Goal: Transaction & Acquisition: Book appointment/travel/reservation

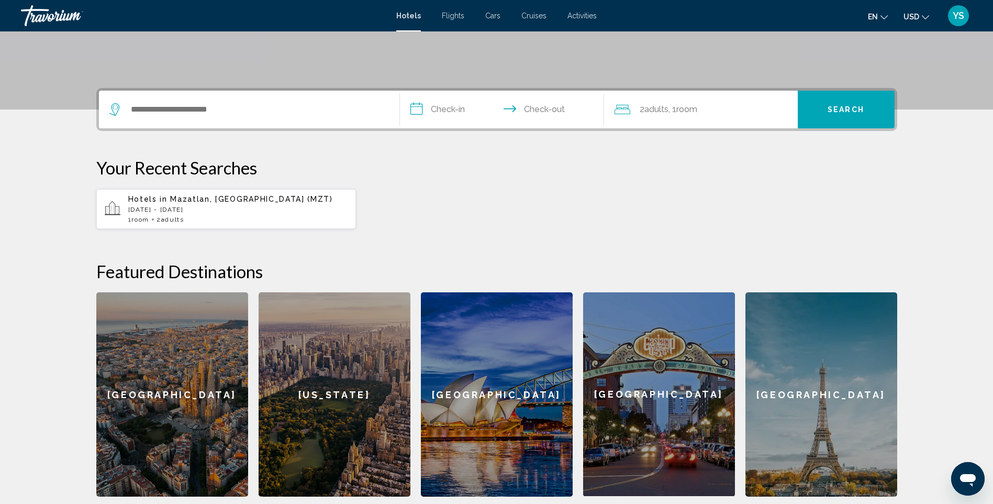
scroll to position [209, 0]
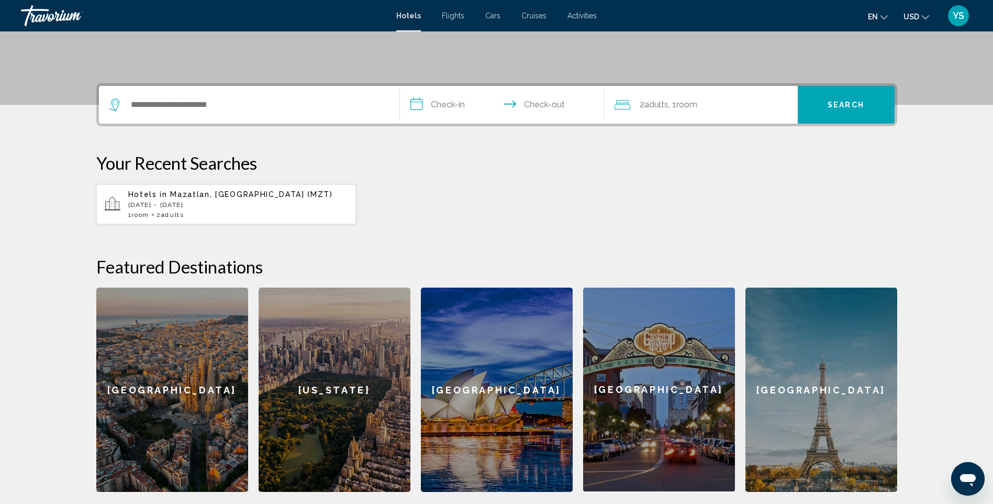
click at [224, 191] on span "Mazatlan, [GEOGRAPHIC_DATA] (MZT)" at bounding box center [251, 194] width 162 height 8
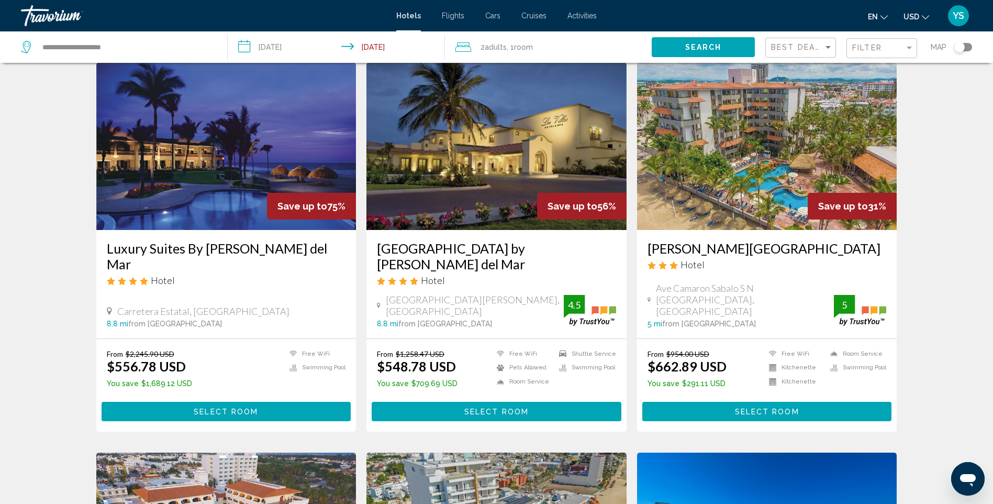
scroll to position [157, 0]
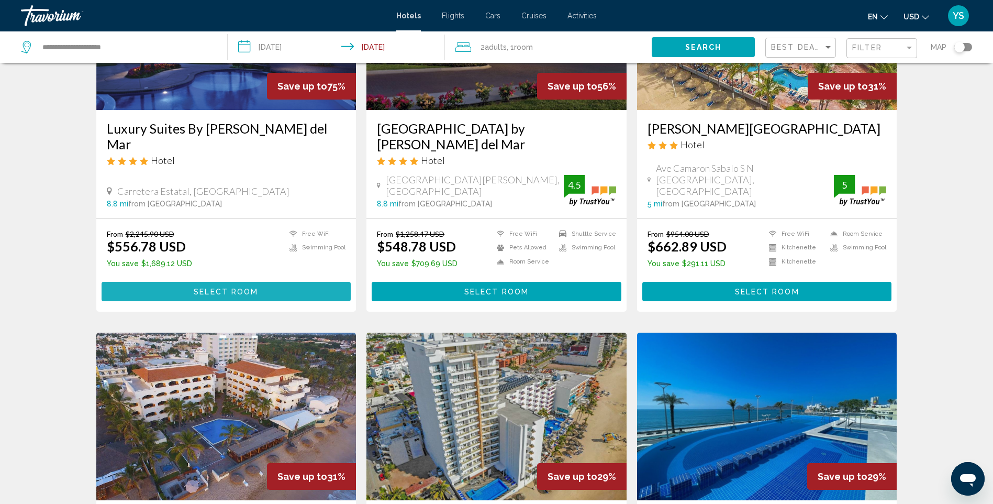
click at [195, 287] on span "Select Room" at bounding box center [226, 291] width 64 height 8
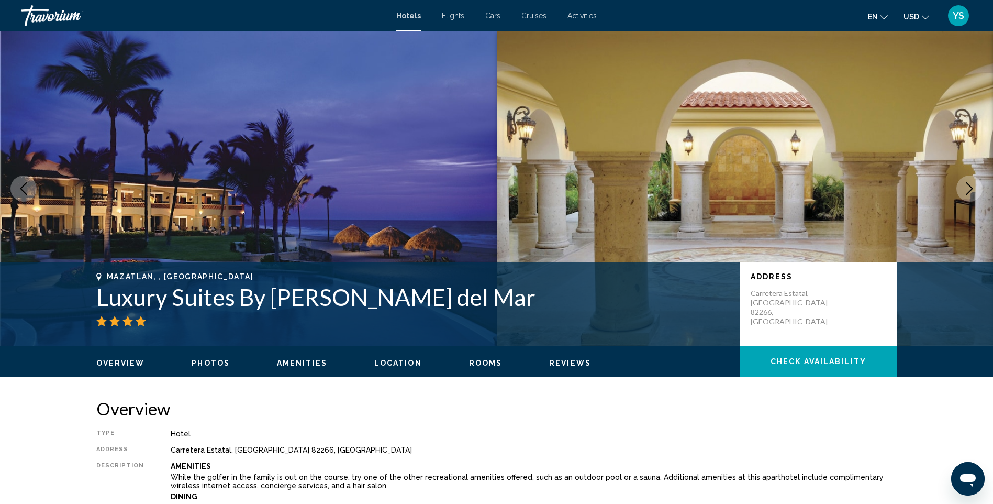
click at [969, 183] on icon "Next image" at bounding box center [970, 188] width 13 height 13
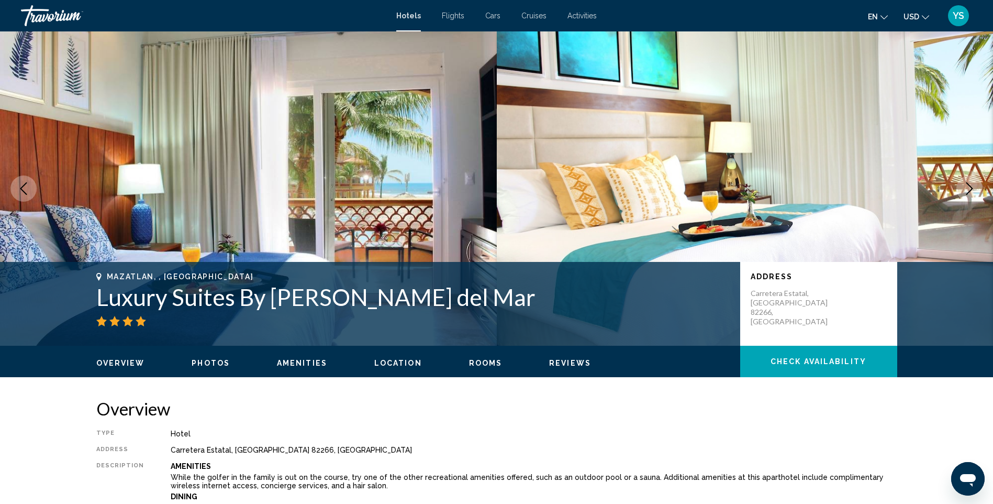
click at [203, 363] on span "Photos" at bounding box center [211, 363] width 38 height 8
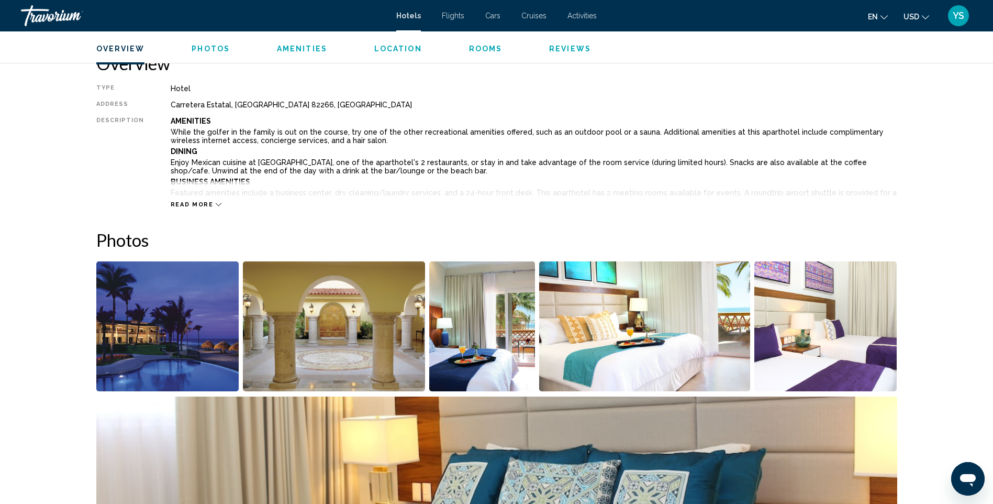
scroll to position [512, 0]
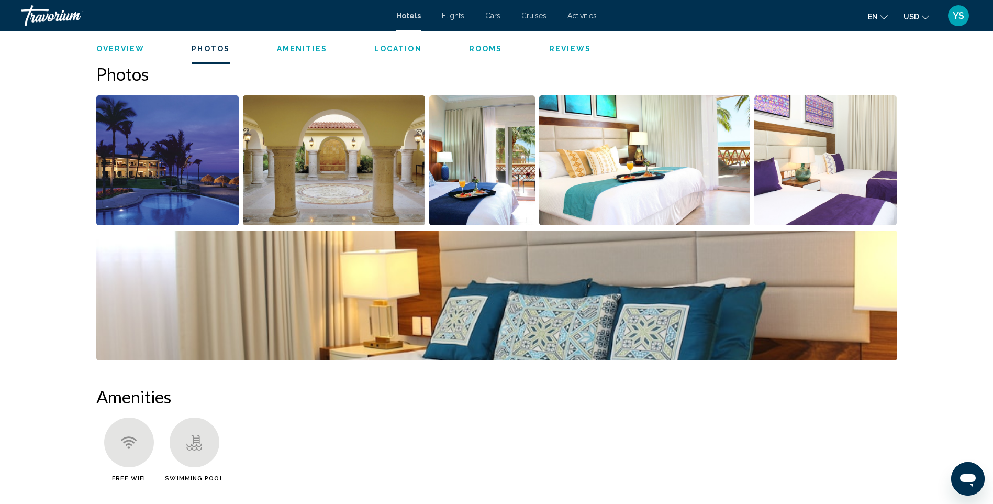
click at [489, 168] on img "Open full-screen image slider" at bounding box center [482, 160] width 106 height 130
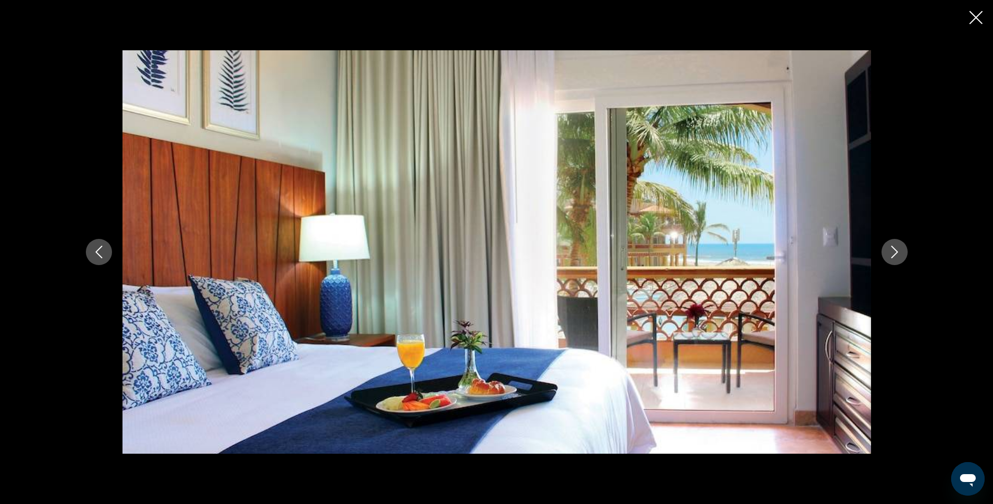
click at [895, 250] on icon "Next image" at bounding box center [895, 252] width 13 height 13
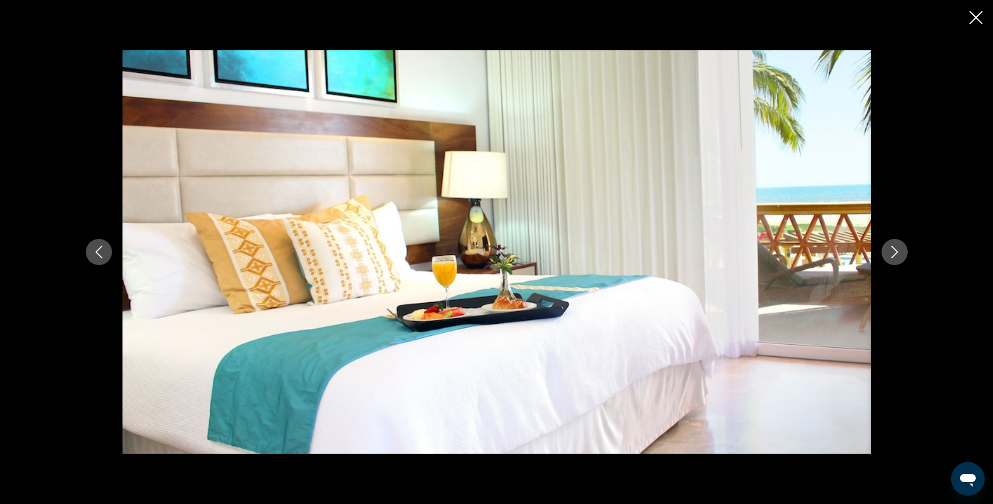
click at [890, 252] on icon "Next image" at bounding box center [895, 252] width 13 height 13
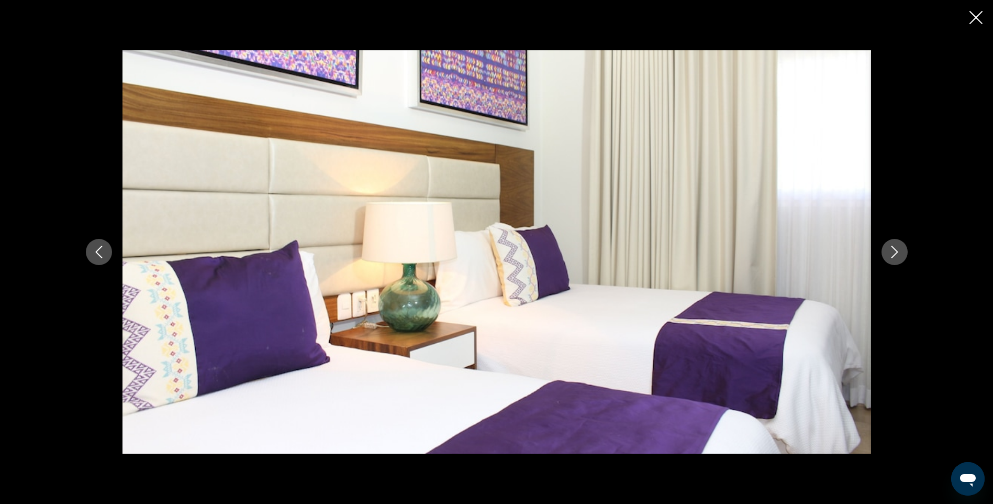
click at [890, 252] on icon "Next image" at bounding box center [895, 252] width 13 height 13
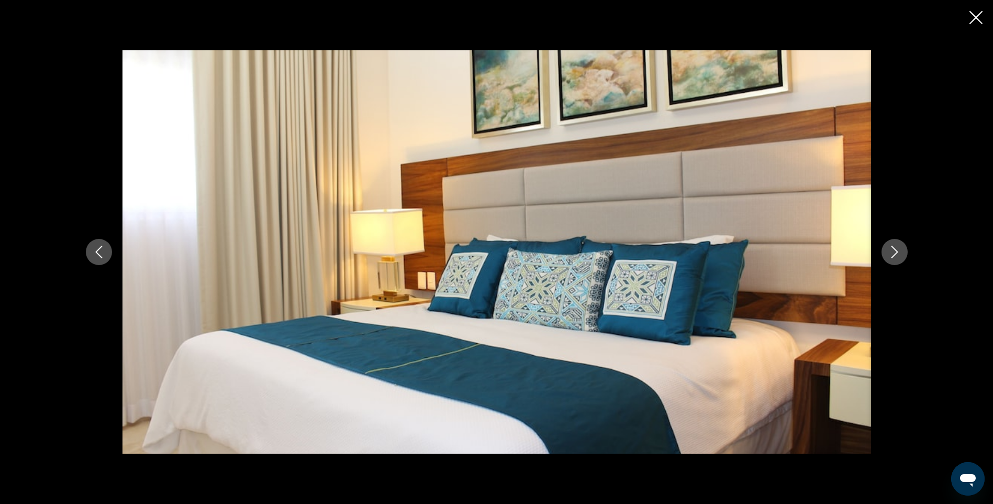
click at [890, 251] on icon "Next image" at bounding box center [895, 252] width 13 height 13
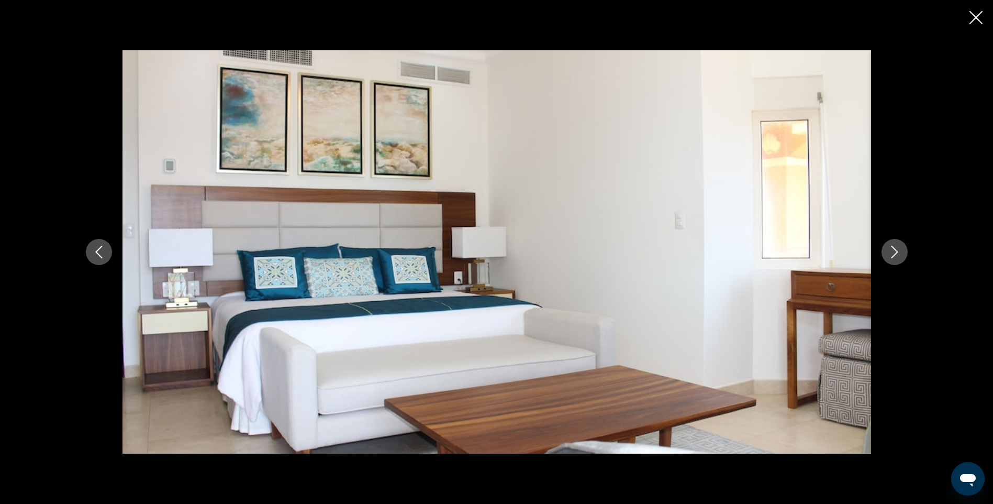
click at [969, 17] on div "Main content" at bounding box center [496, 252] width 993 height 504
click at [976, 15] on icon "Close slideshow" at bounding box center [976, 17] width 13 height 13
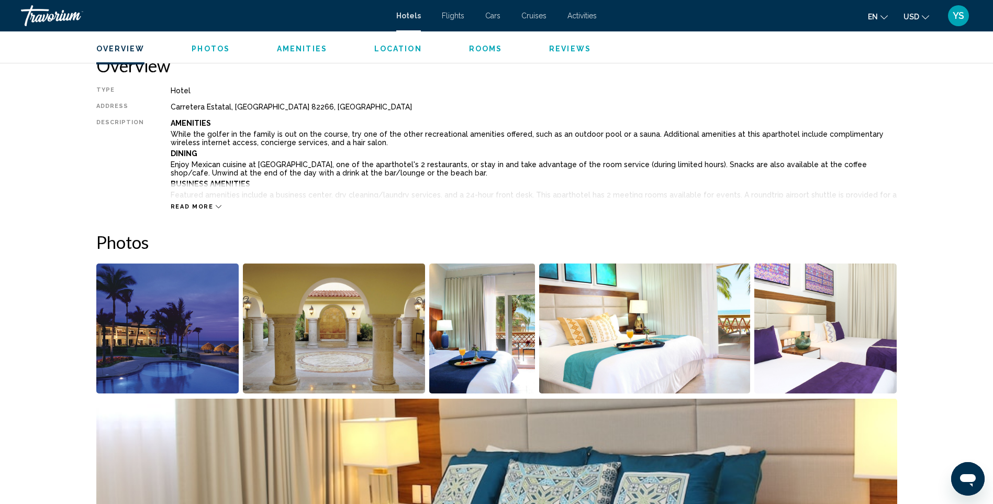
scroll to position [302, 0]
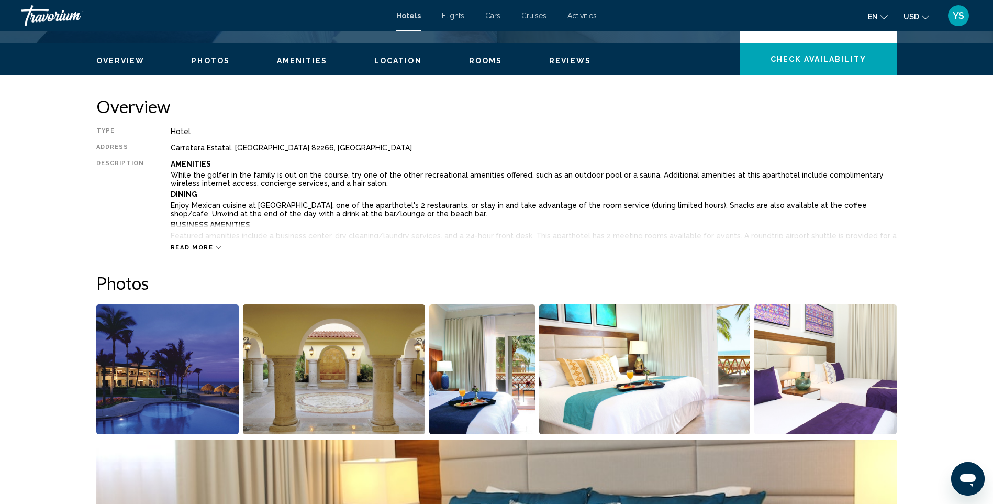
click at [201, 244] on span "Read more" at bounding box center [192, 247] width 43 height 7
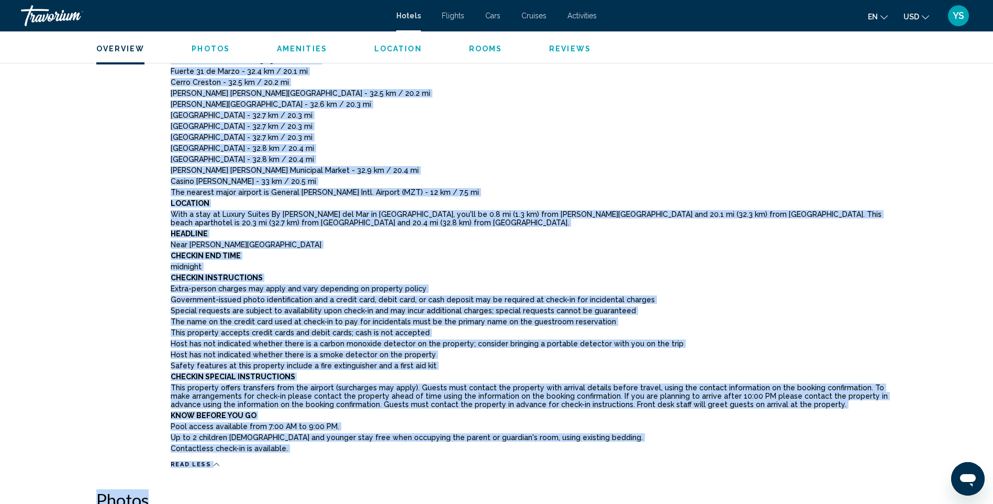
scroll to position [625, 0]
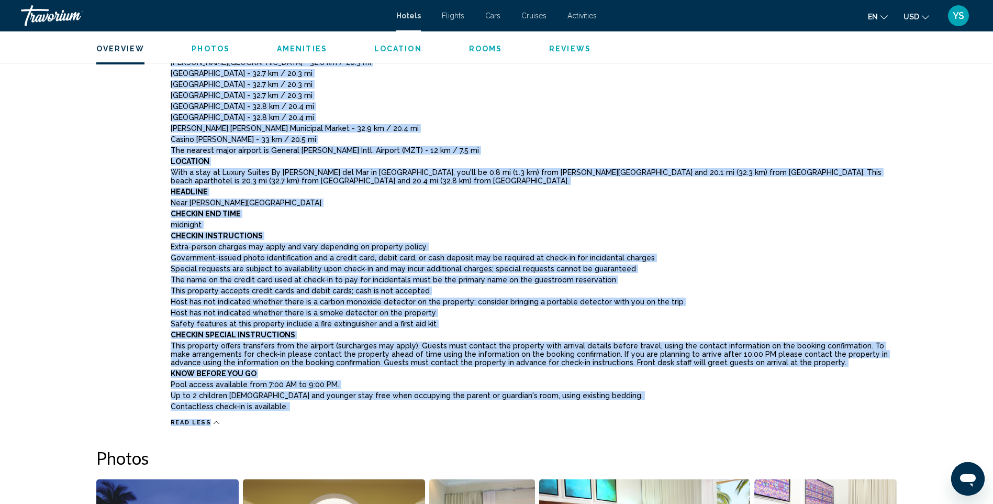
drag, startPoint x: 167, startPoint y: 164, endPoint x: 641, endPoint y: 412, distance: 535.2
click at [641, 412] on div "Amenities While the golfer in the family is out on the course, try one of the o…" at bounding box center [534, 126] width 727 height 576
copy div "Amenities While the golfer in the family is out on the course, try one of the o…"
click at [401, 215] on p "Checkin End Time" at bounding box center [534, 213] width 727 height 8
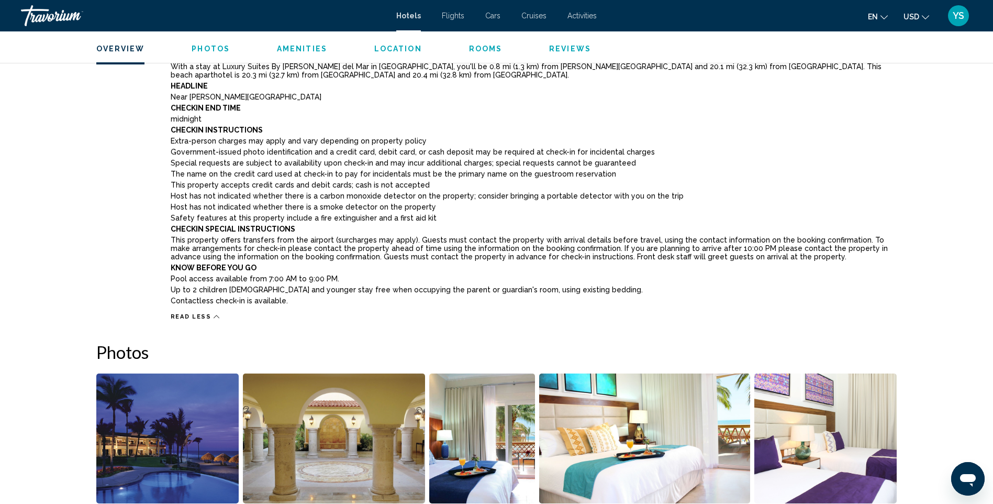
scroll to position [887, 0]
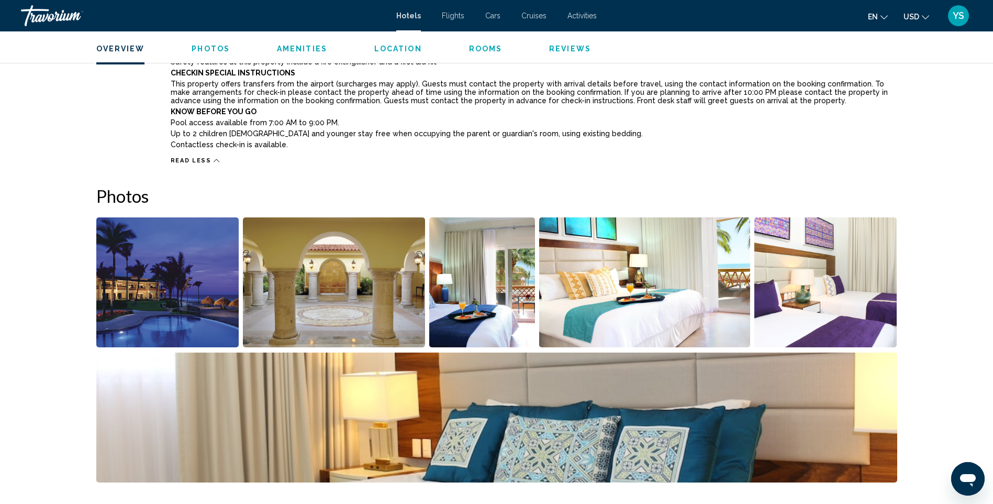
click at [214, 159] on icon "Main content" at bounding box center [217, 161] width 6 height 6
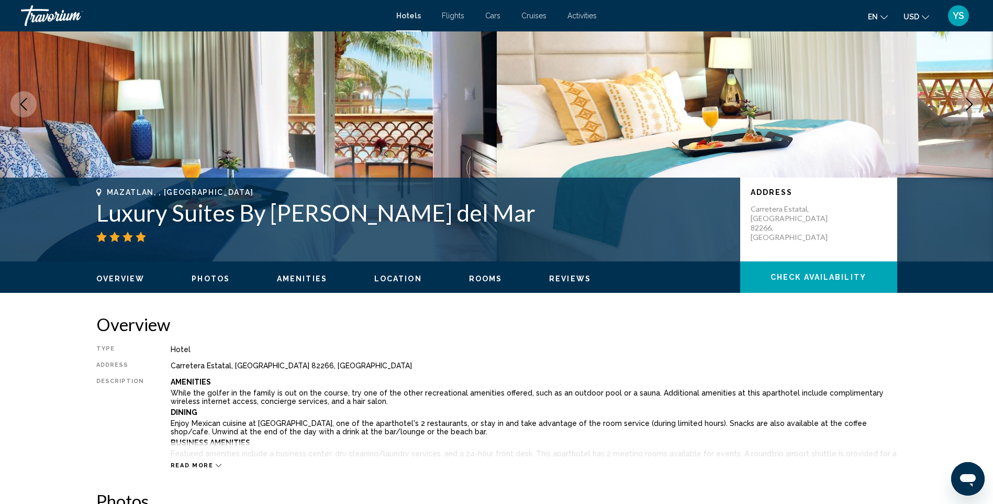
click at [473, 278] on span "Rooms" at bounding box center [486, 278] width 34 height 8
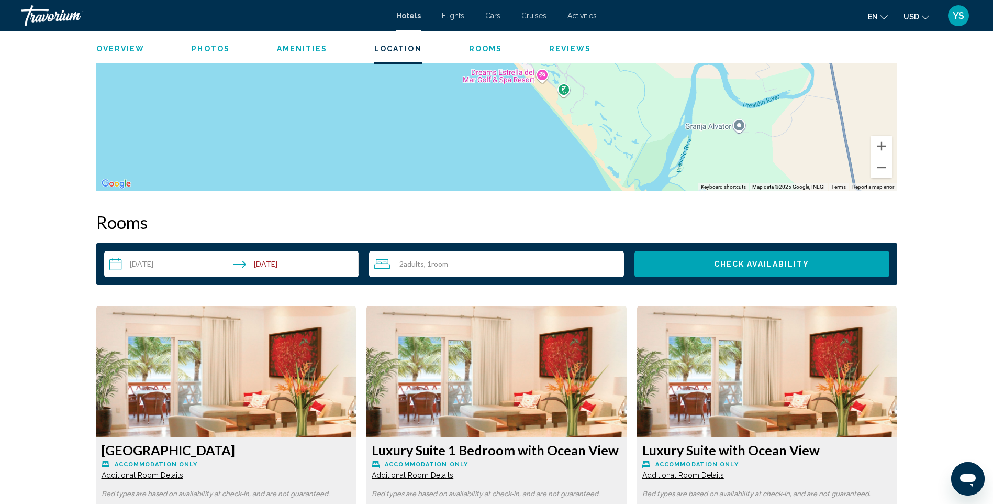
scroll to position [1325, 0]
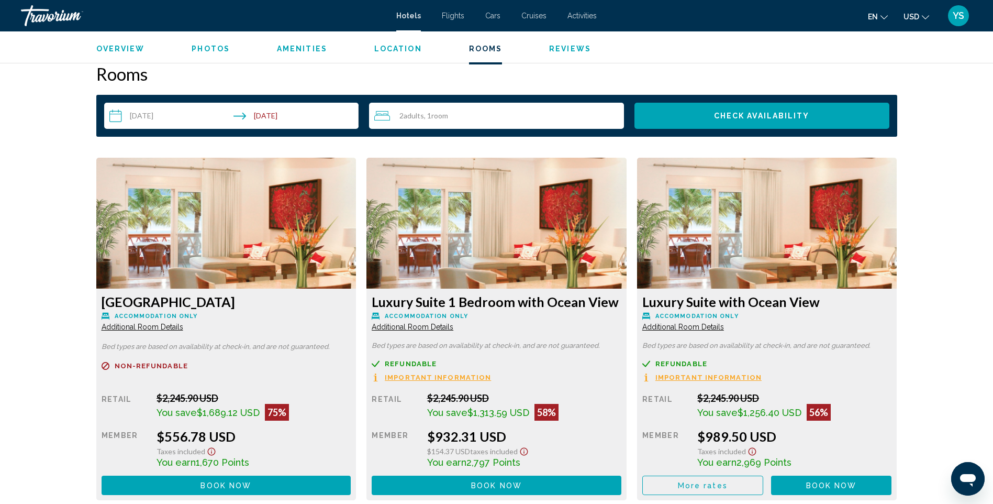
click at [174, 220] on img "Main content" at bounding box center [226, 223] width 260 height 131
click at [225, 483] on span "Book now" at bounding box center [226, 485] width 51 height 8
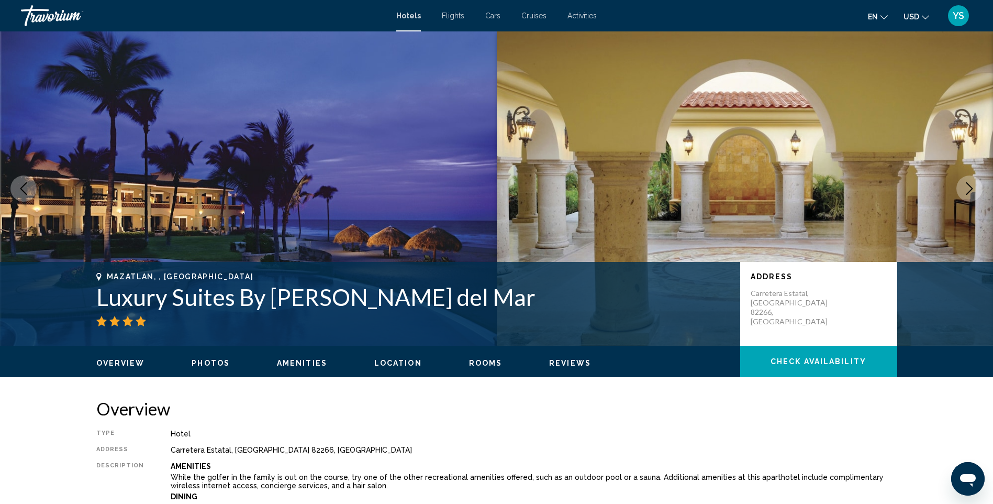
click at [971, 187] on icon "Next image" at bounding box center [970, 188] width 7 height 13
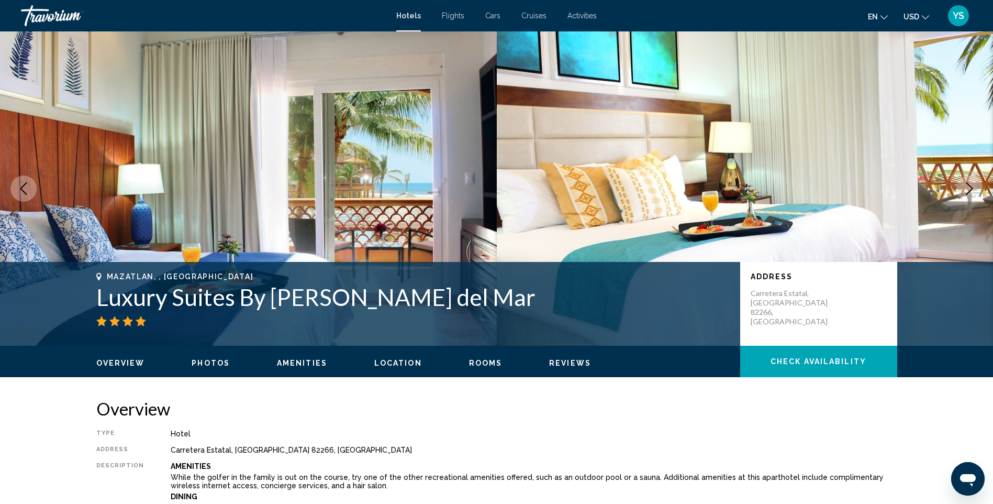
click at [283, 202] on img "Main content" at bounding box center [248, 188] width 497 height 314
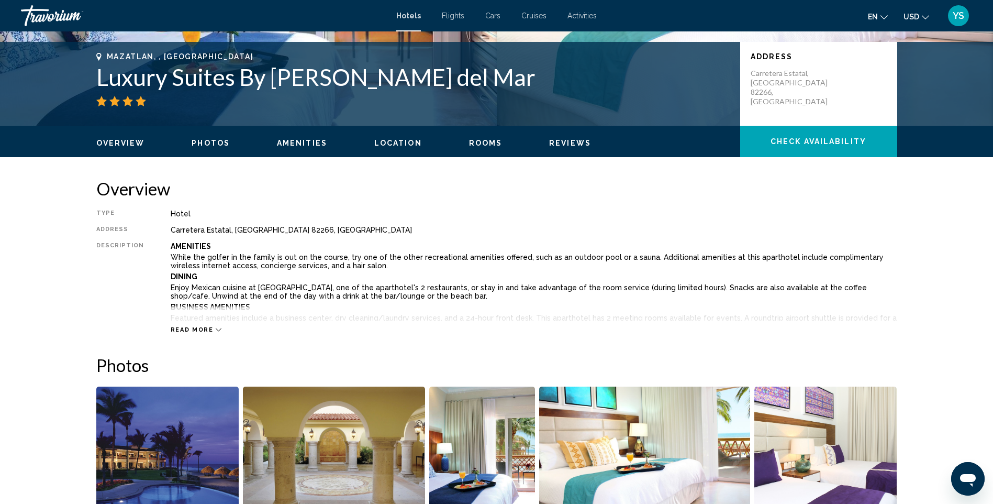
scroll to position [314, 0]
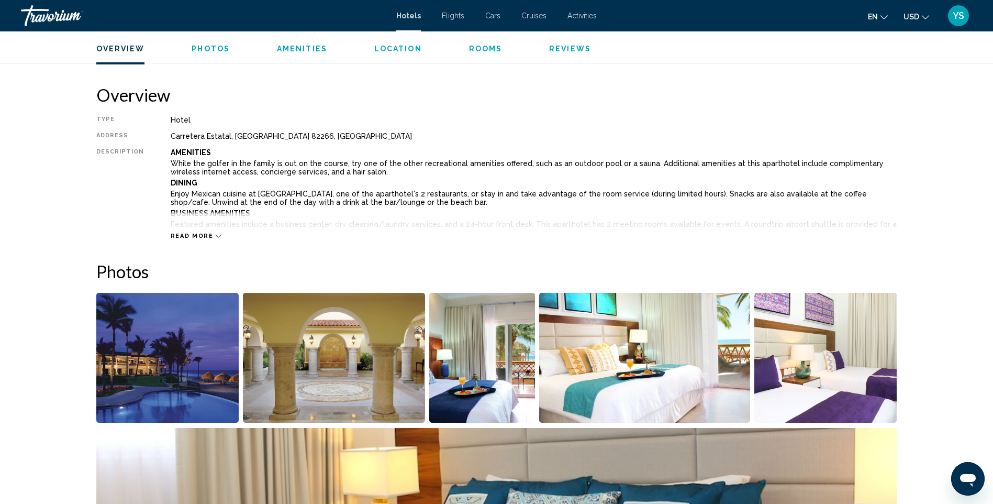
click at [643, 377] on img "Open full-screen image slider" at bounding box center [644, 358] width 211 height 130
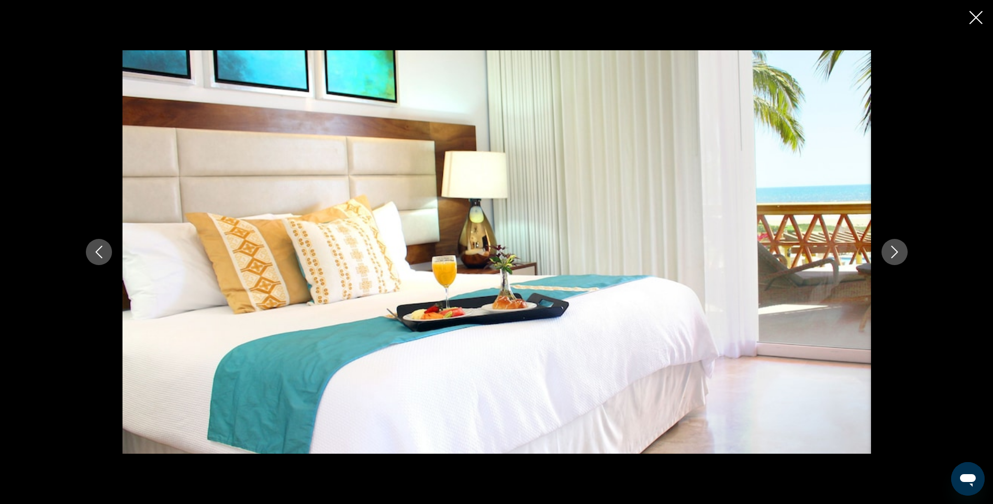
scroll to position [576, 0]
click at [900, 251] on icon "Next image" at bounding box center [895, 252] width 13 height 13
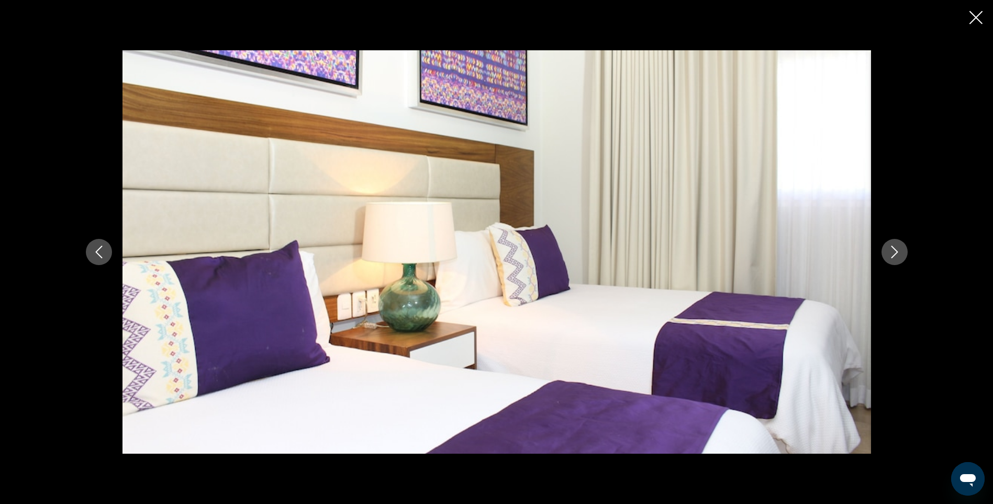
click at [895, 251] on icon "Next image" at bounding box center [895, 252] width 13 height 13
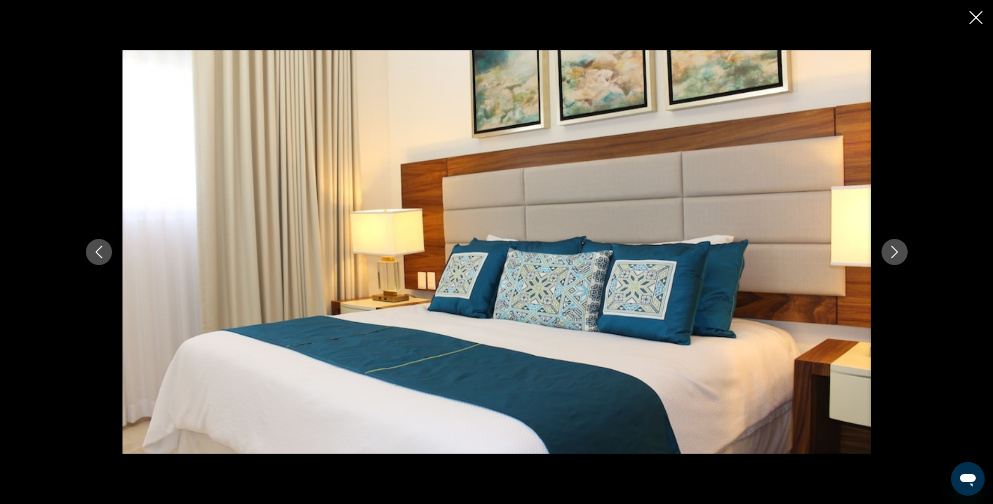
click at [894, 249] on icon "Next image" at bounding box center [894, 252] width 7 height 13
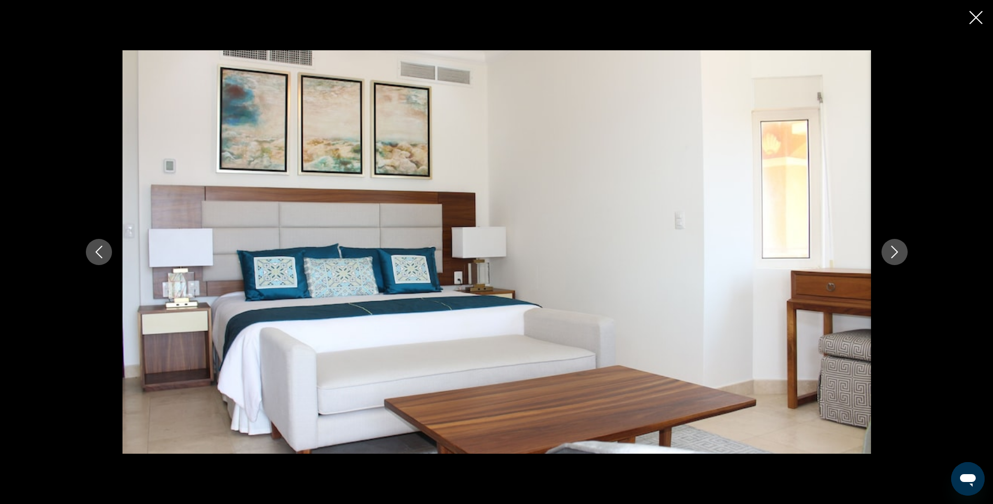
click at [893, 248] on icon "Next image" at bounding box center [894, 252] width 7 height 13
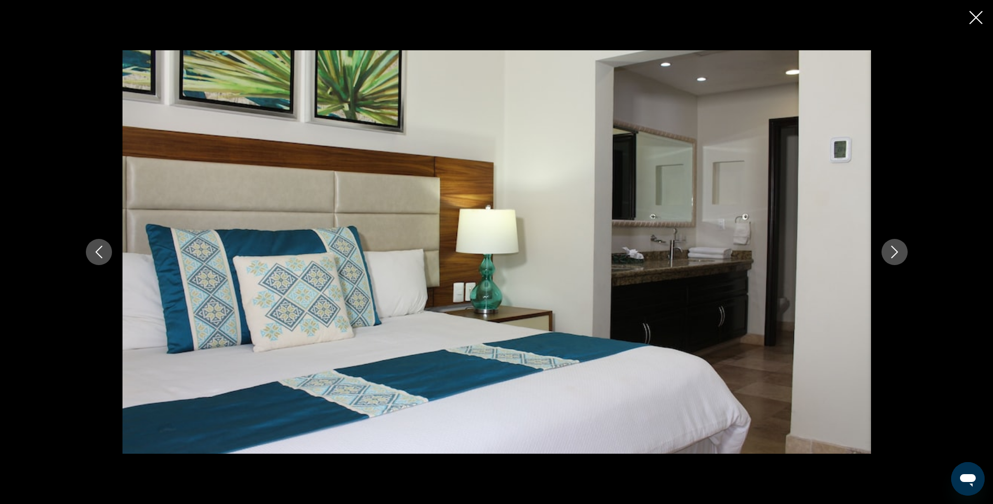
click at [893, 248] on icon "Next image" at bounding box center [894, 252] width 7 height 13
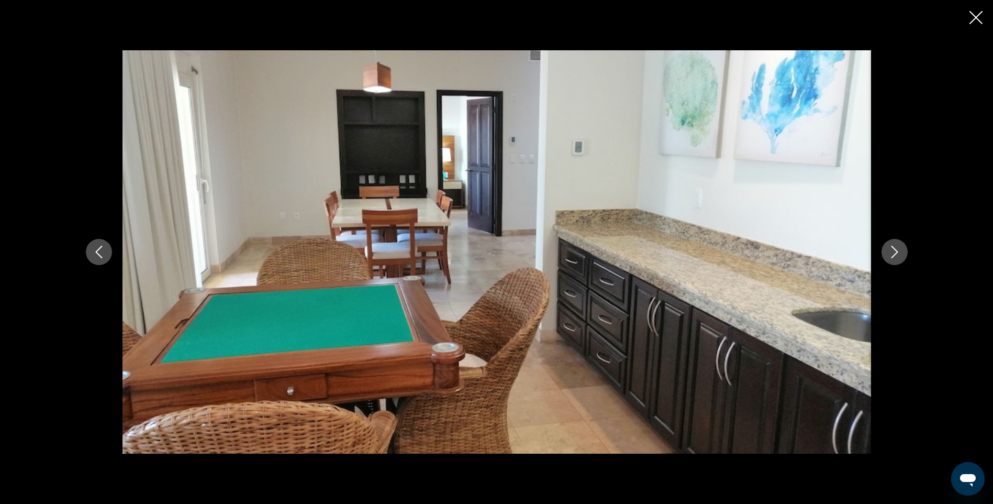
click at [893, 248] on icon "Next image" at bounding box center [894, 252] width 7 height 13
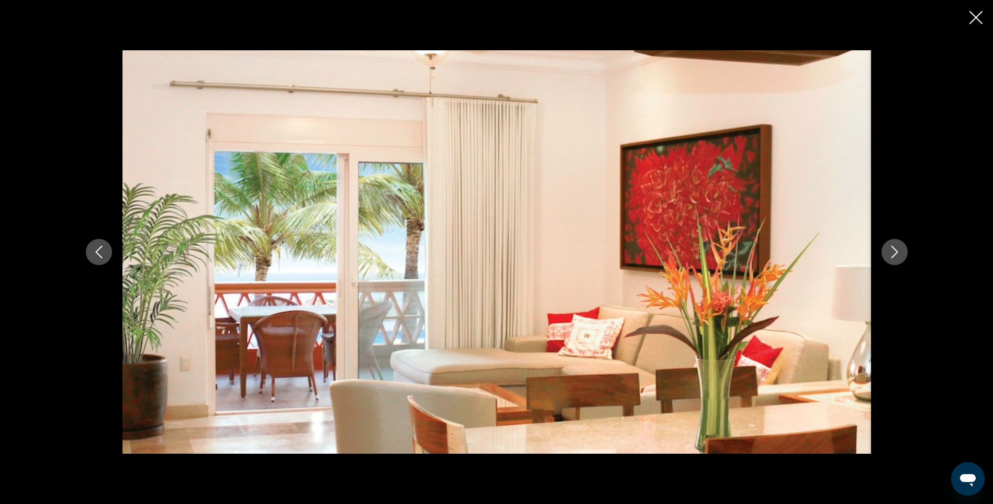
click at [892, 248] on icon "Next image" at bounding box center [895, 252] width 13 height 13
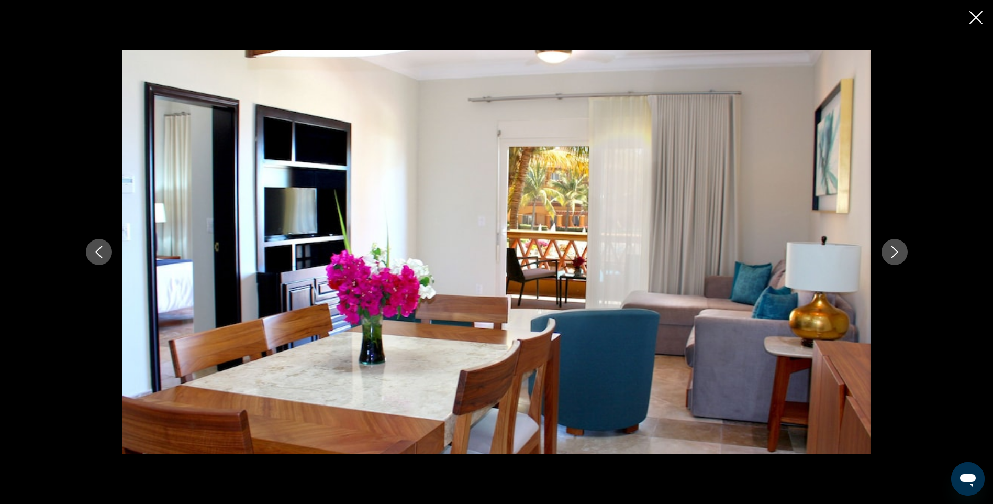
click at [890, 247] on icon "Next image" at bounding box center [895, 252] width 13 height 13
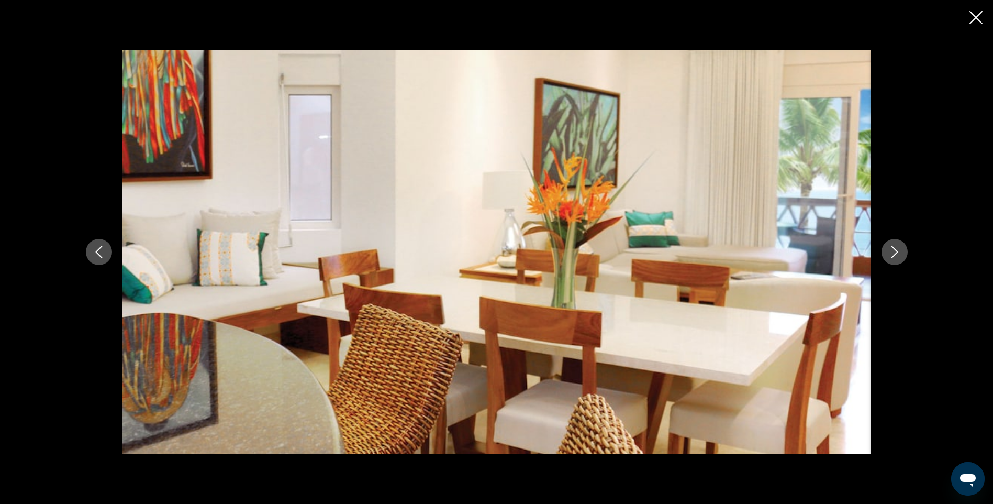
click at [890, 247] on icon "Next image" at bounding box center [895, 252] width 13 height 13
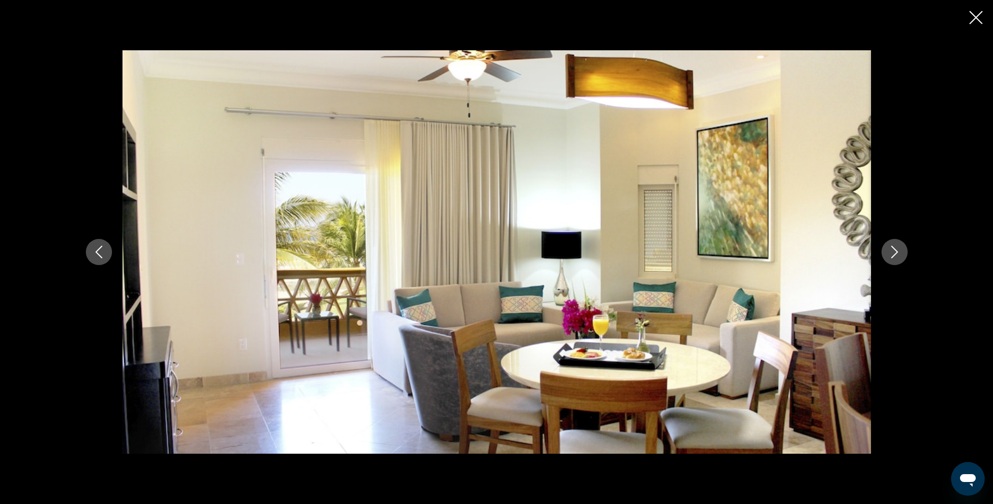
click at [890, 247] on icon "Next image" at bounding box center [895, 252] width 13 height 13
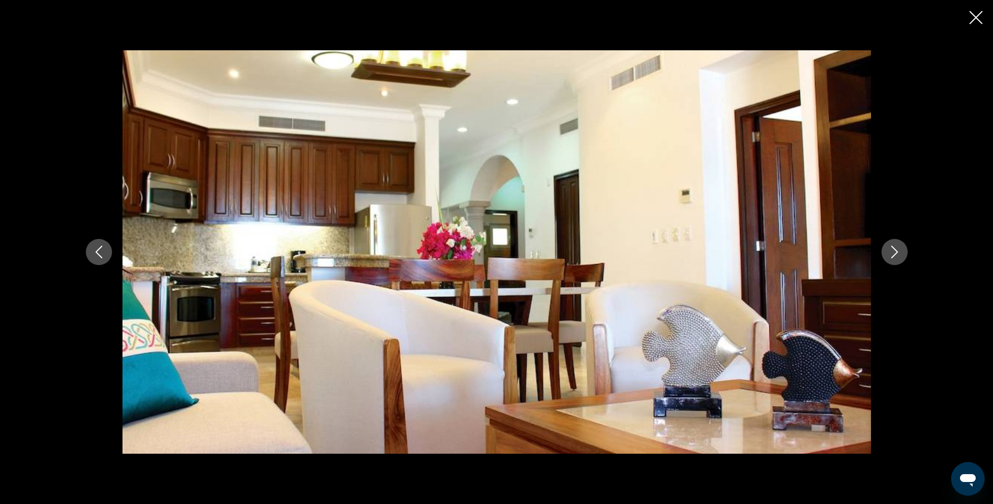
click at [891, 249] on icon "Next image" at bounding box center [895, 252] width 13 height 13
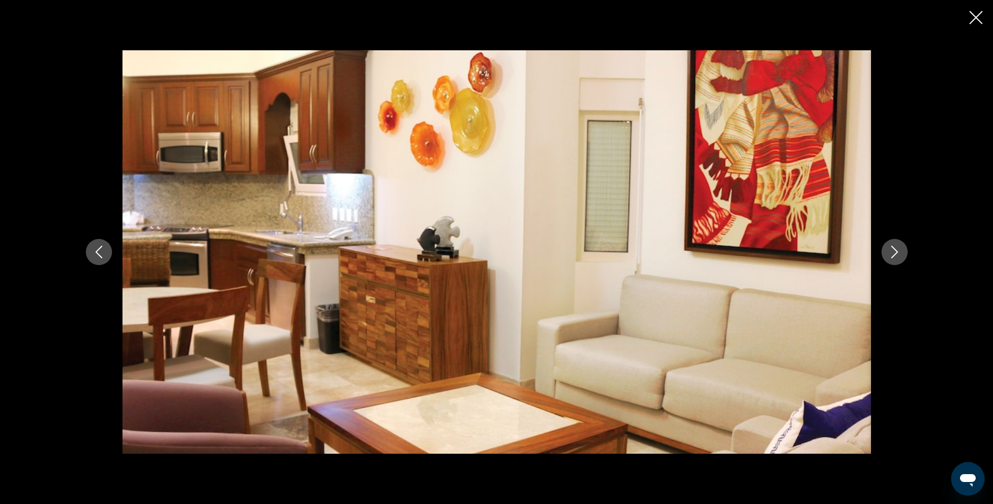
click at [893, 250] on icon "Next image" at bounding box center [895, 252] width 13 height 13
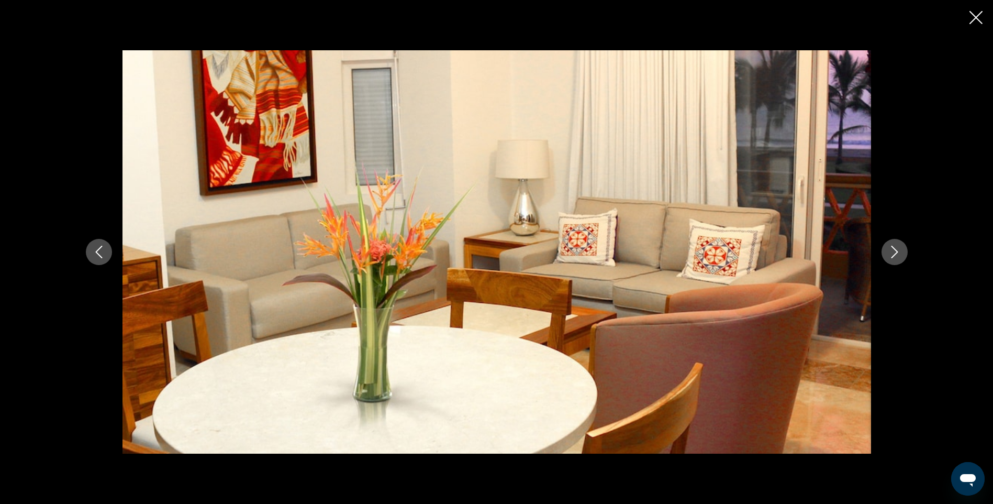
click at [894, 250] on icon "Next image" at bounding box center [895, 252] width 13 height 13
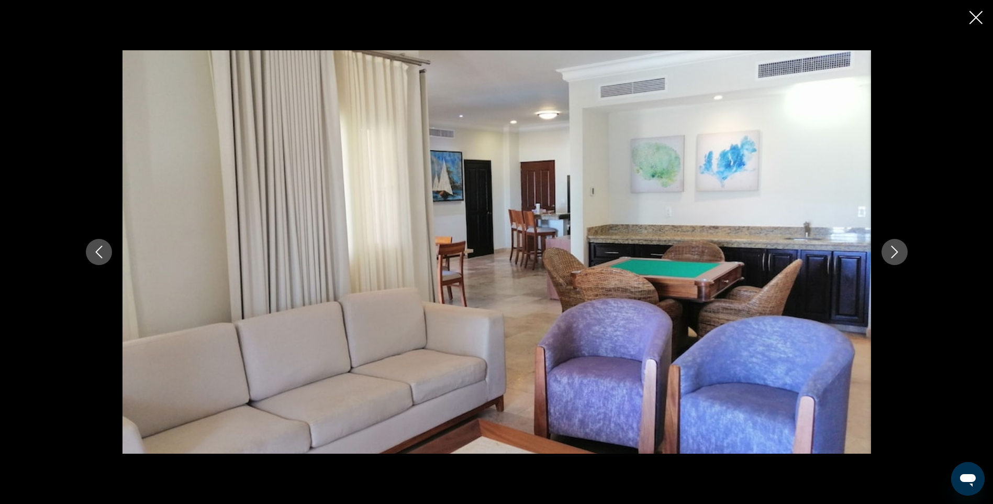
click at [894, 250] on icon "Next image" at bounding box center [895, 252] width 13 height 13
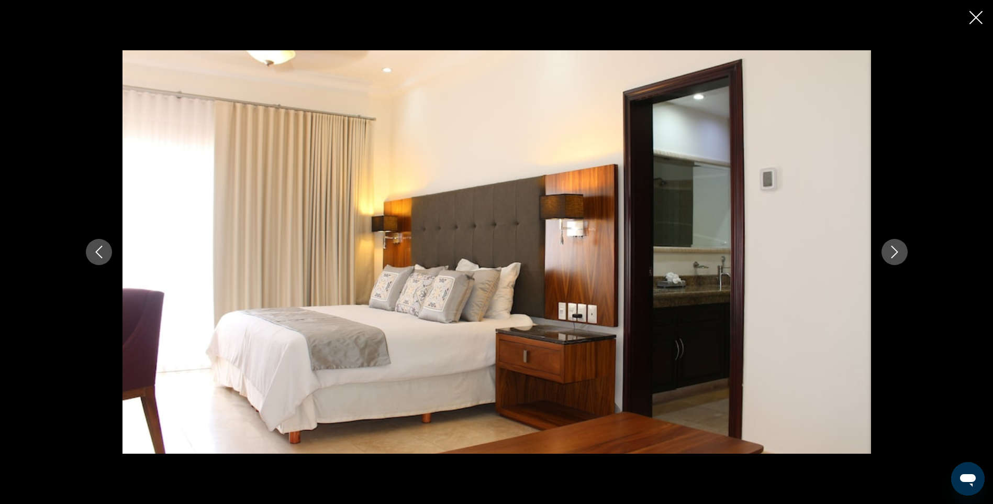
click at [894, 250] on icon "Next image" at bounding box center [895, 252] width 13 height 13
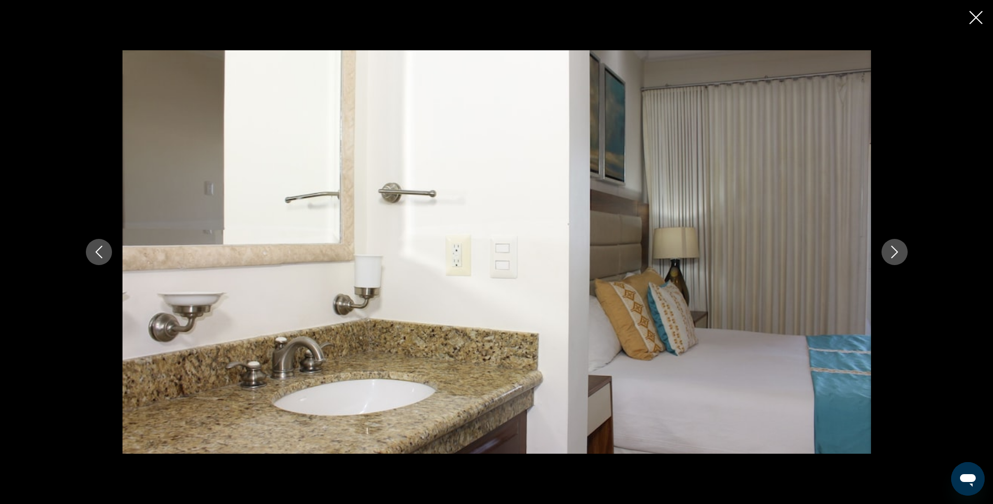
click at [899, 250] on icon "Next image" at bounding box center [895, 252] width 13 height 13
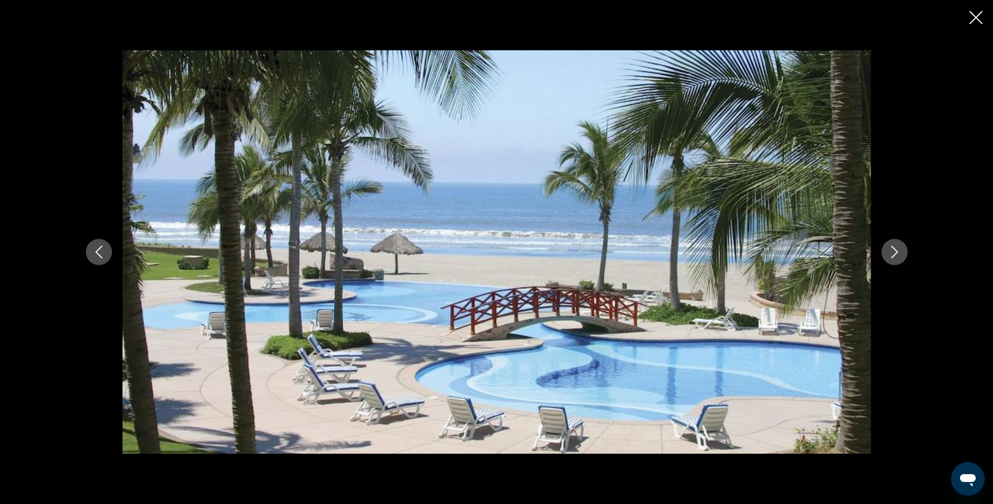
click at [900, 250] on icon "Next image" at bounding box center [895, 252] width 13 height 13
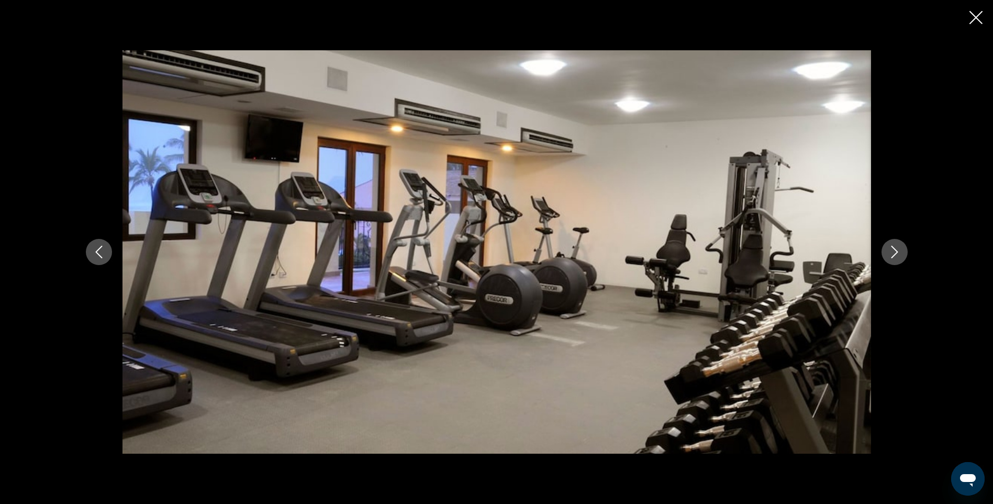
click at [900, 250] on icon "Next image" at bounding box center [895, 252] width 13 height 13
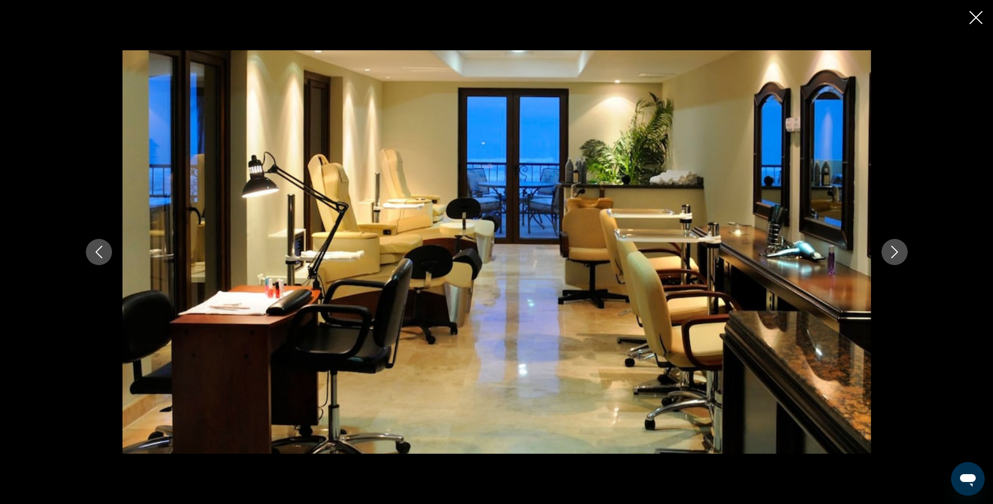
click at [901, 250] on icon "Next image" at bounding box center [895, 252] width 13 height 13
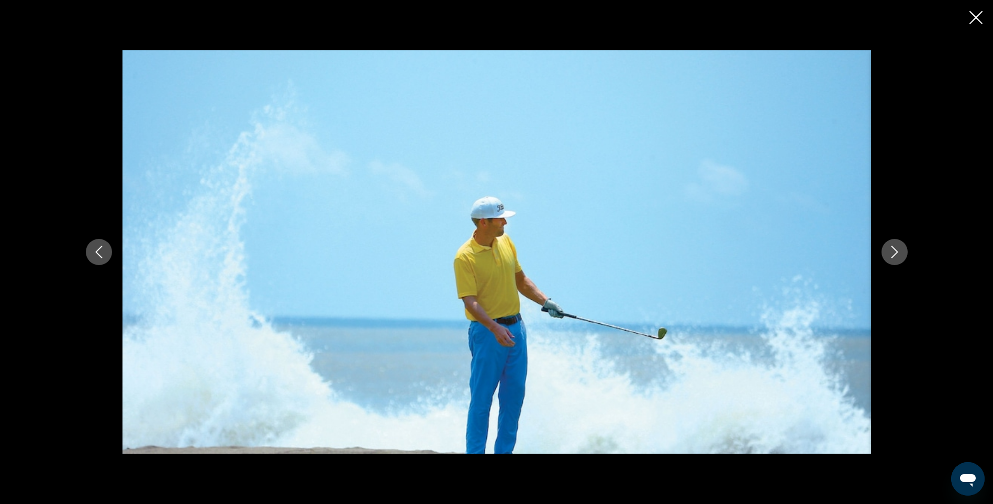
click at [893, 251] on icon "Next image" at bounding box center [895, 252] width 13 height 13
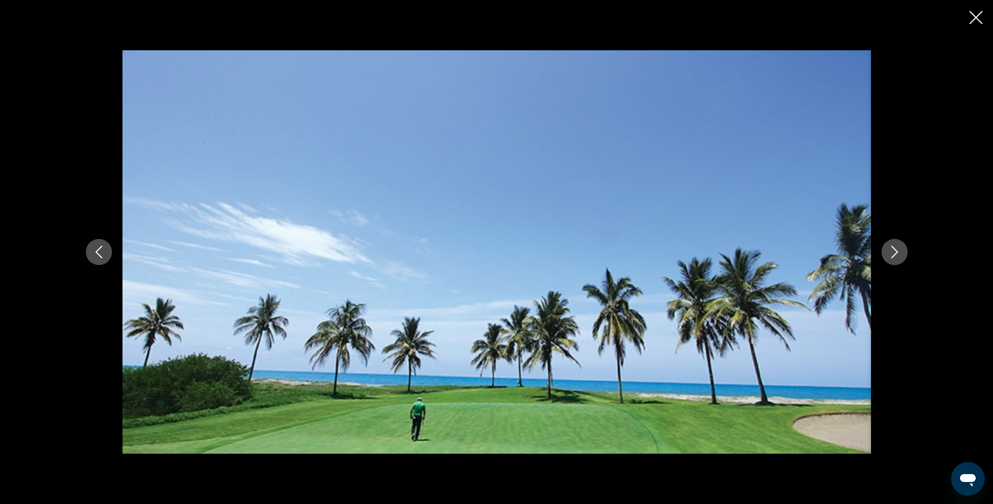
click at [892, 245] on button "Next image" at bounding box center [895, 252] width 26 height 26
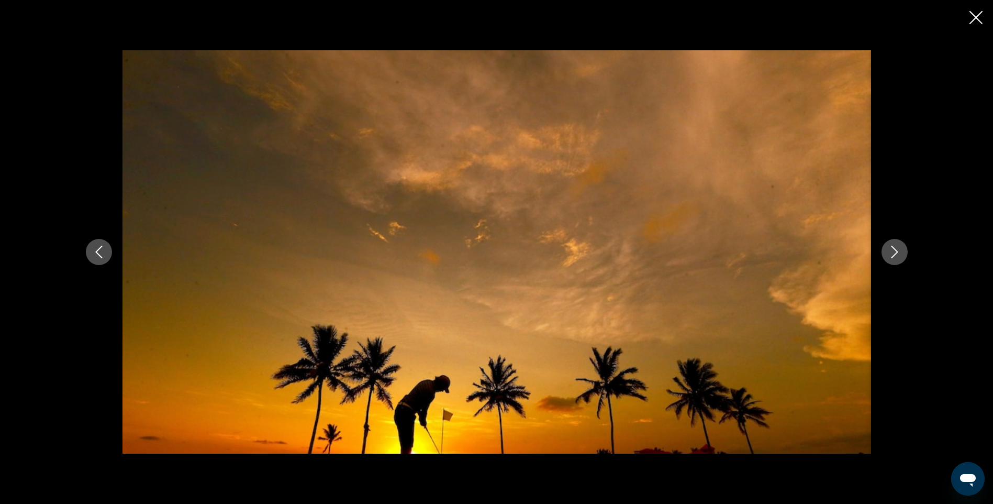
click at [891, 251] on icon "Next image" at bounding box center [895, 252] width 13 height 13
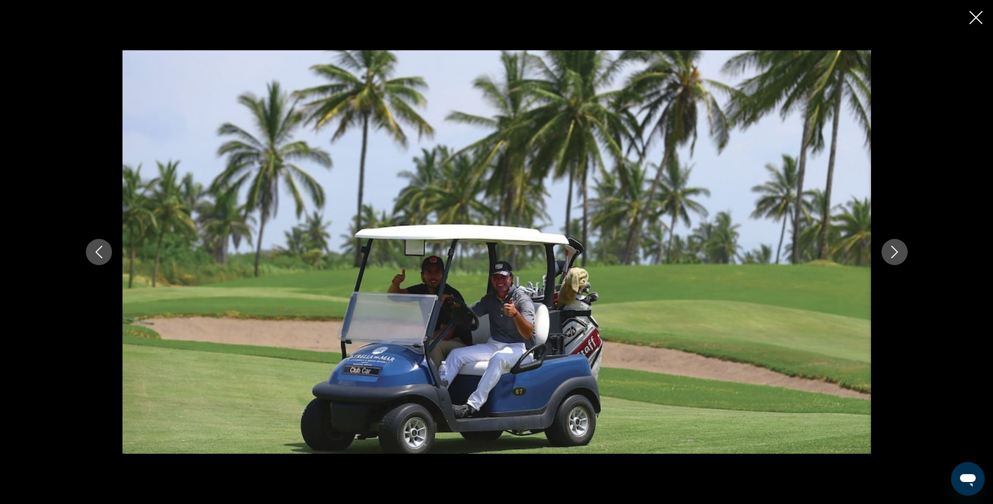
click at [897, 249] on icon "Next image" at bounding box center [895, 252] width 13 height 13
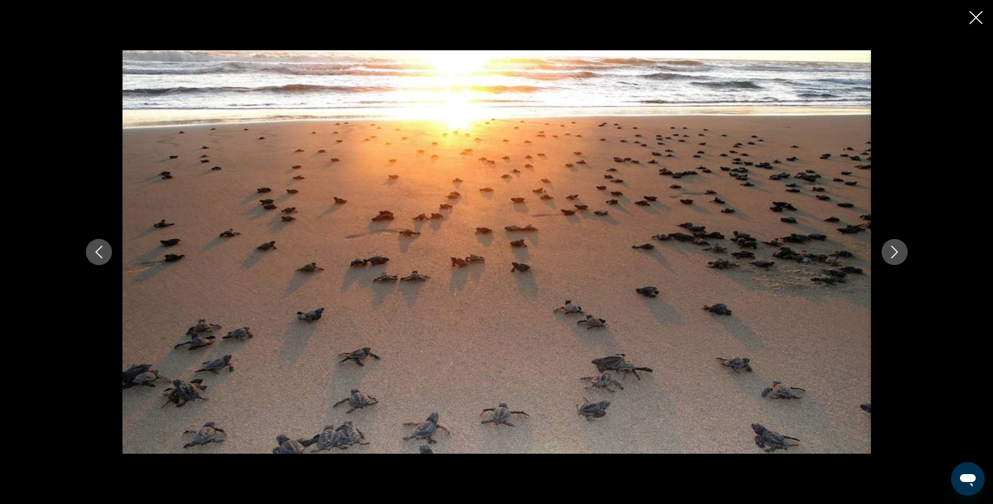
click at [897, 249] on icon "Next image" at bounding box center [895, 252] width 13 height 13
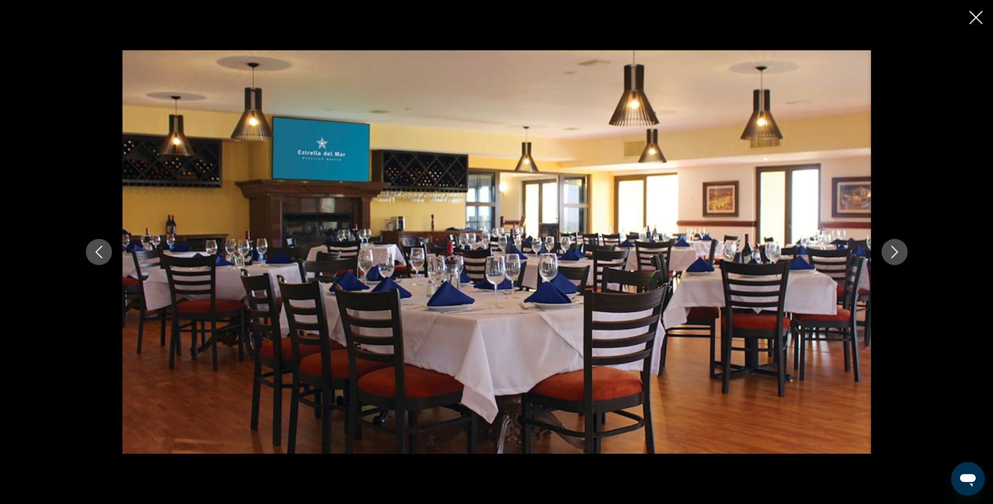
click at [897, 249] on icon "Next image" at bounding box center [895, 252] width 13 height 13
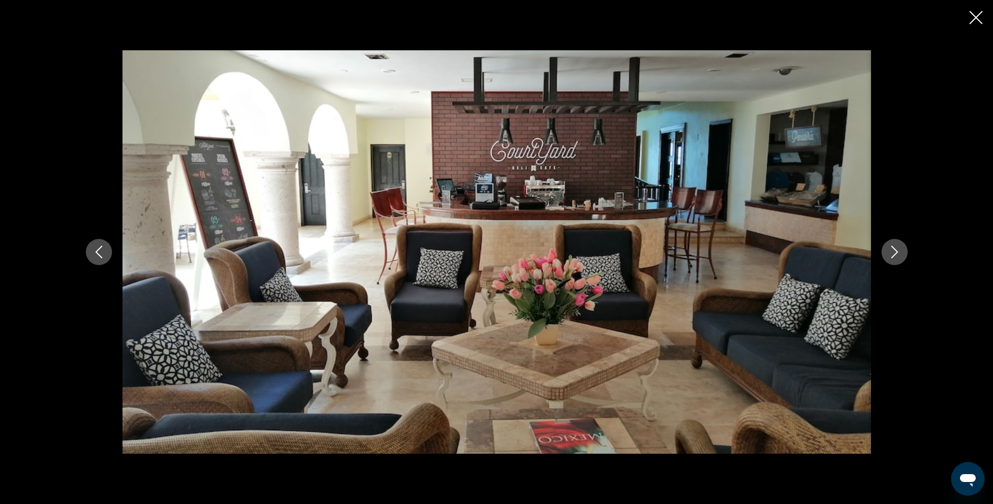
click at [92, 250] on button "Previous image" at bounding box center [99, 252] width 26 height 26
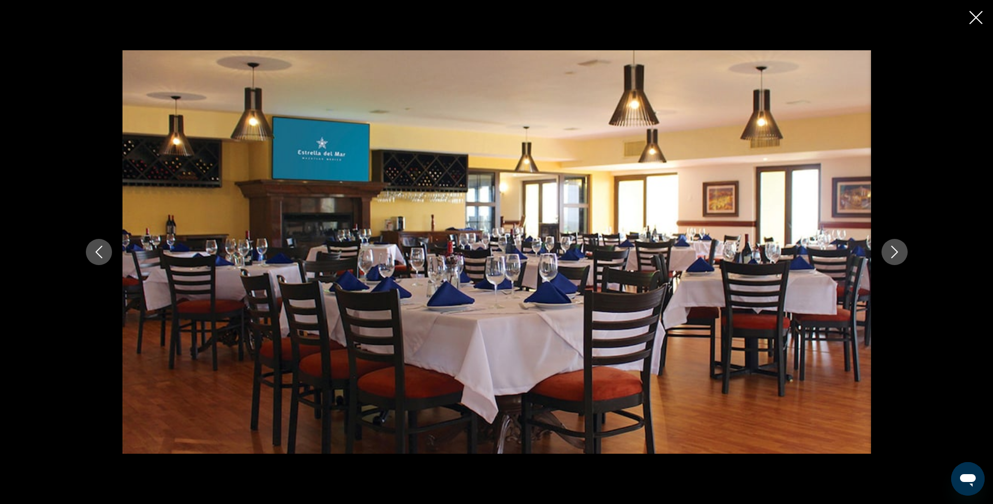
click at [976, 16] on icon "Close slideshow" at bounding box center [976, 17] width 13 height 13
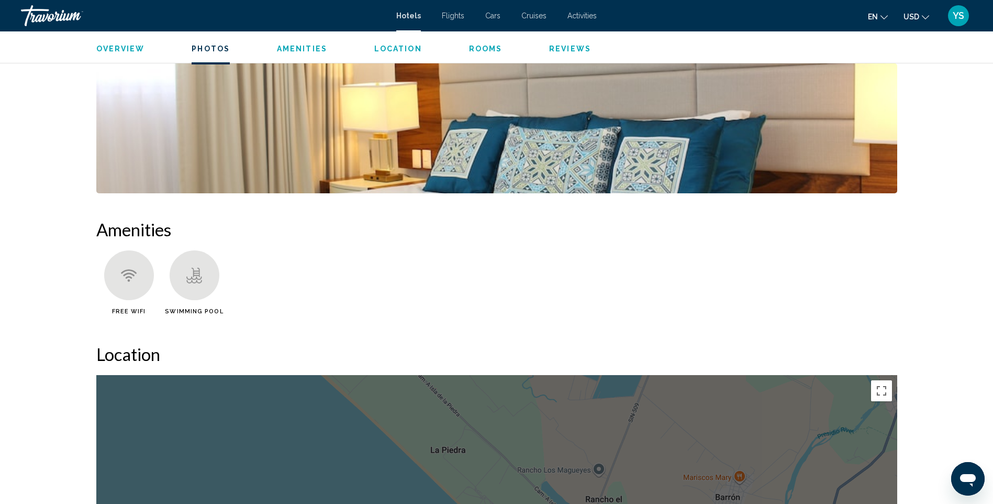
scroll to position [524, 0]
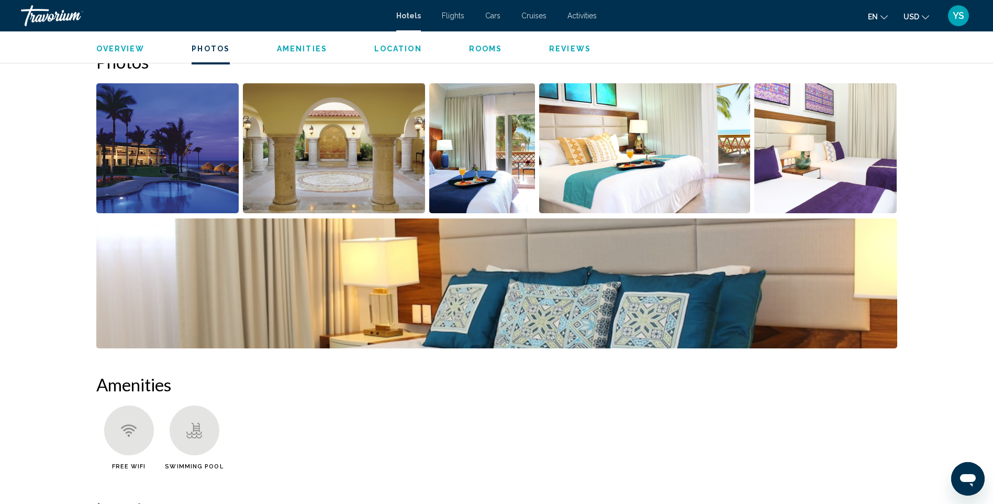
click at [184, 168] on img "Open full-screen image slider" at bounding box center [167, 148] width 143 height 130
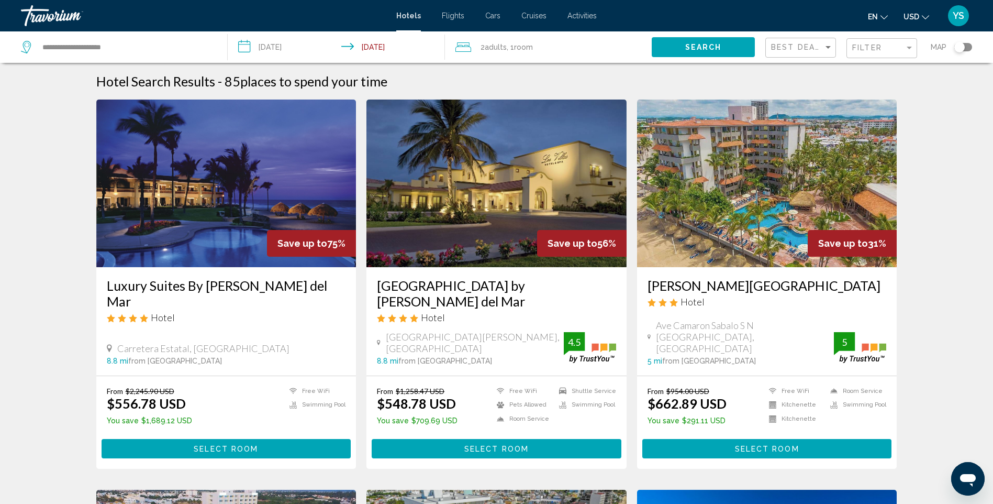
click at [187, 175] on img "Main content" at bounding box center [226, 183] width 260 height 168
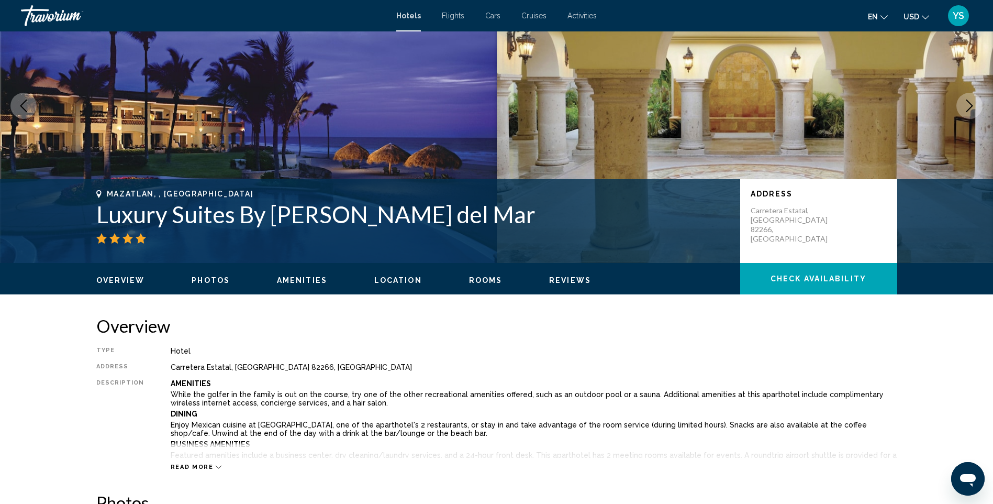
scroll to position [262, 0]
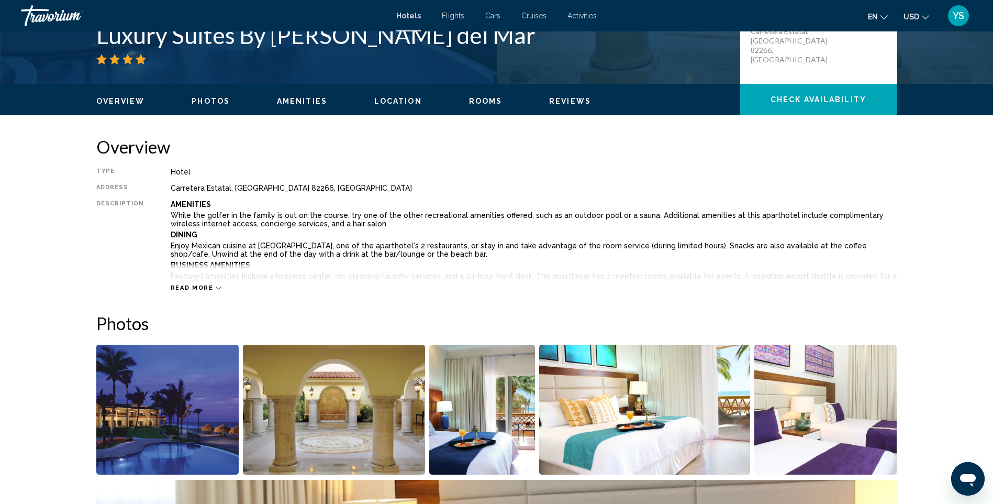
click at [187, 286] on span "Read more" at bounding box center [192, 287] width 43 height 7
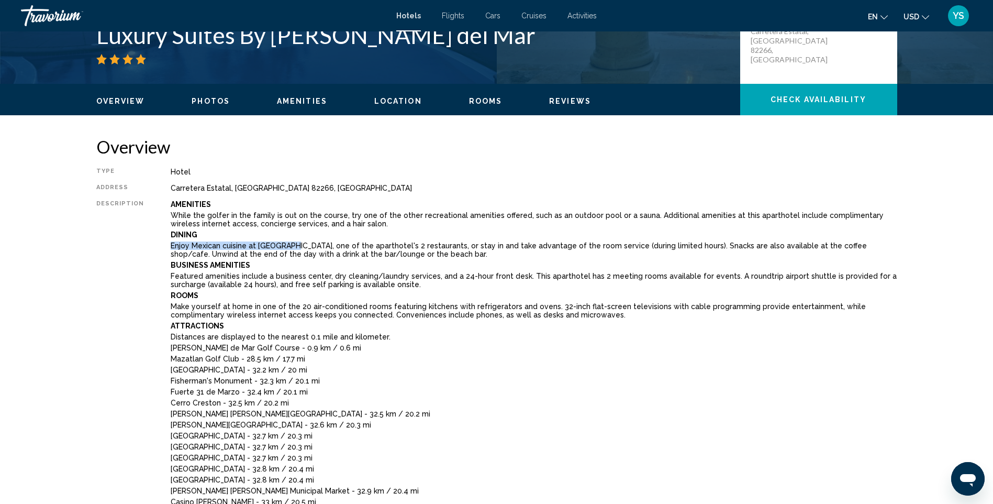
drag, startPoint x: 167, startPoint y: 246, endPoint x: 289, endPoint y: 243, distance: 122.0
click at [289, 243] on p "Enjoy Mexican cuisine at La Paloma, one of the aparthotel's 2 restaurants, or s…" at bounding box center [534, 249] width 727 height 17
copy p "Enjoy Mexican cuisine at La Paloma"
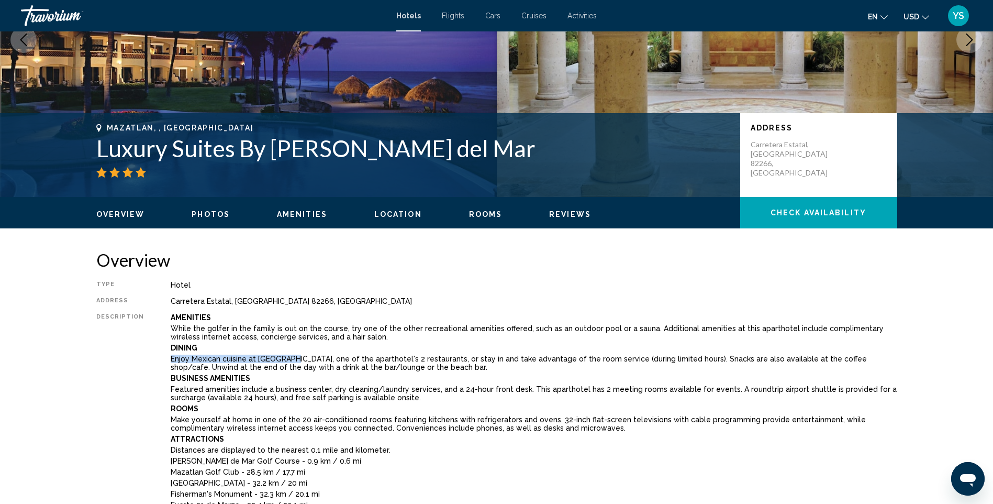
scroll to position [0, 0]
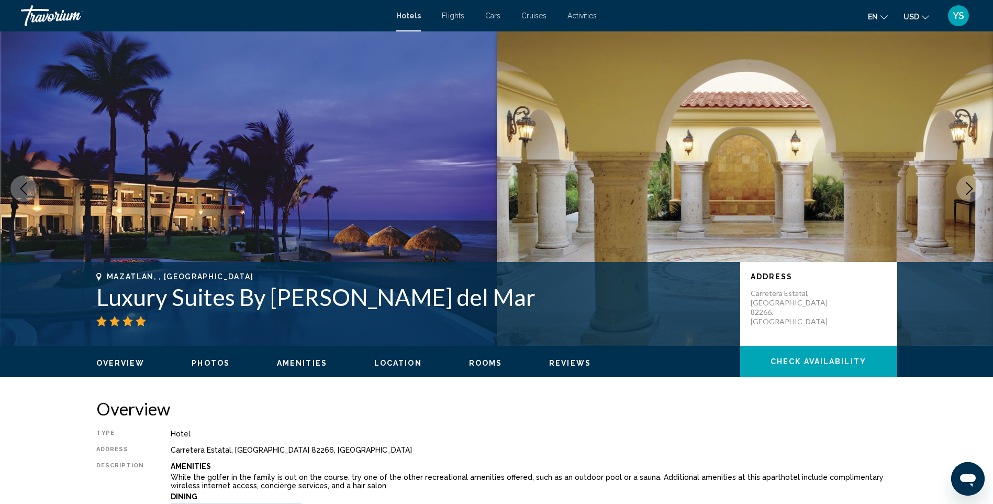
click at [126, 363] on span "Overview" at bounding box center [120, 363] width 49 height 8
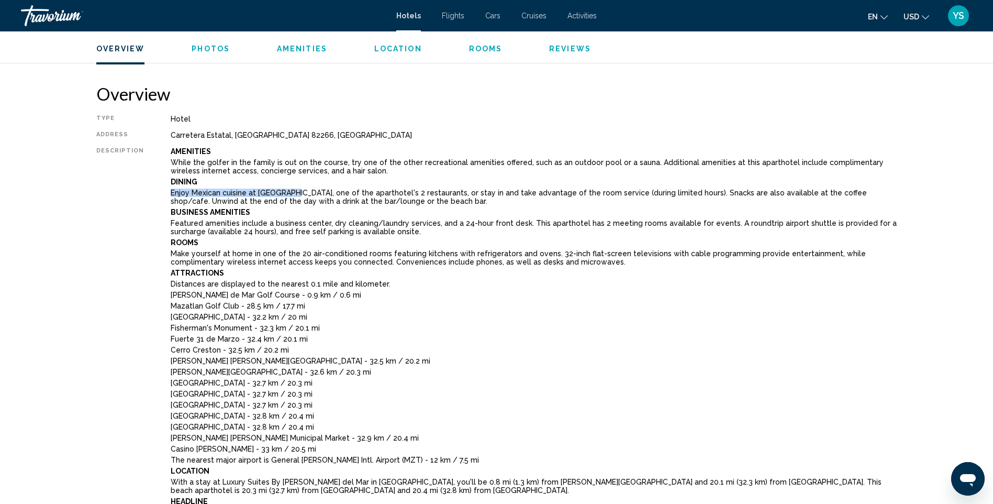
scroll to position [335, 0]
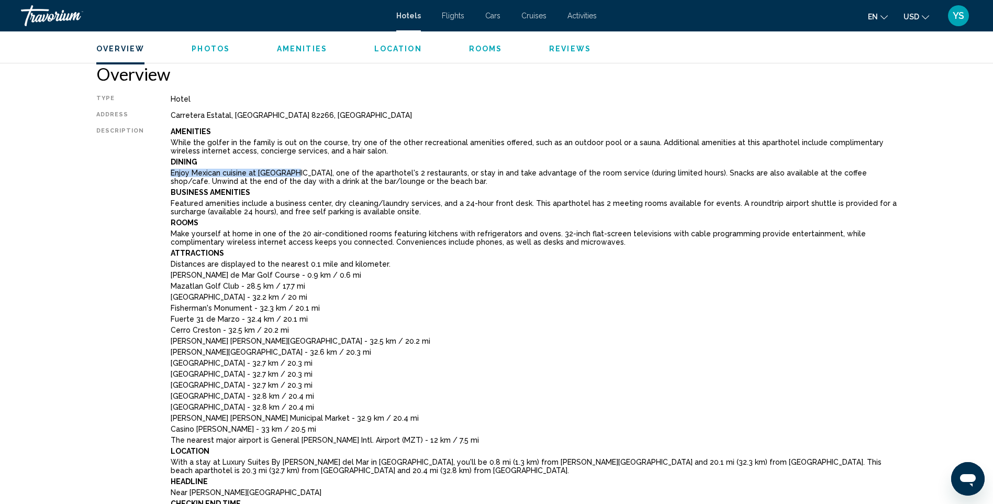
click at [564, 47] on span "Reviews" at bounding box center [570, 49] width 42 height 8
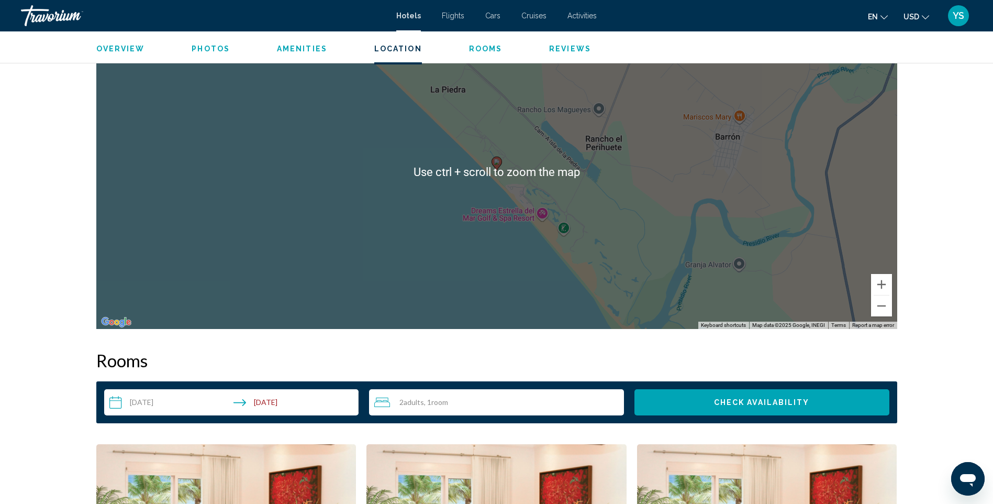
scroll to position [1541, 0]
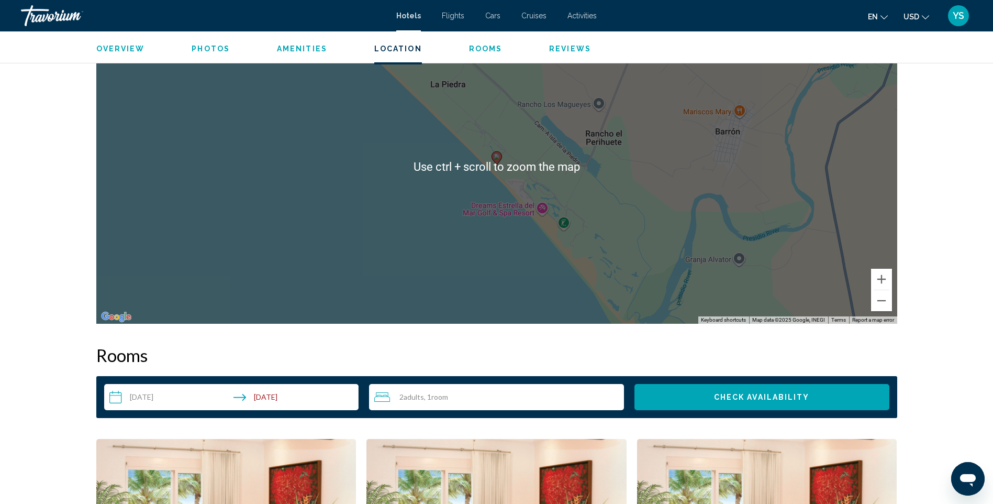
click at [618, 229] on div "To activate drag with keyboard, press Alt + Enter. Once in keyboard drag state,…" at bounding box center [496, 166] width 801 height 314
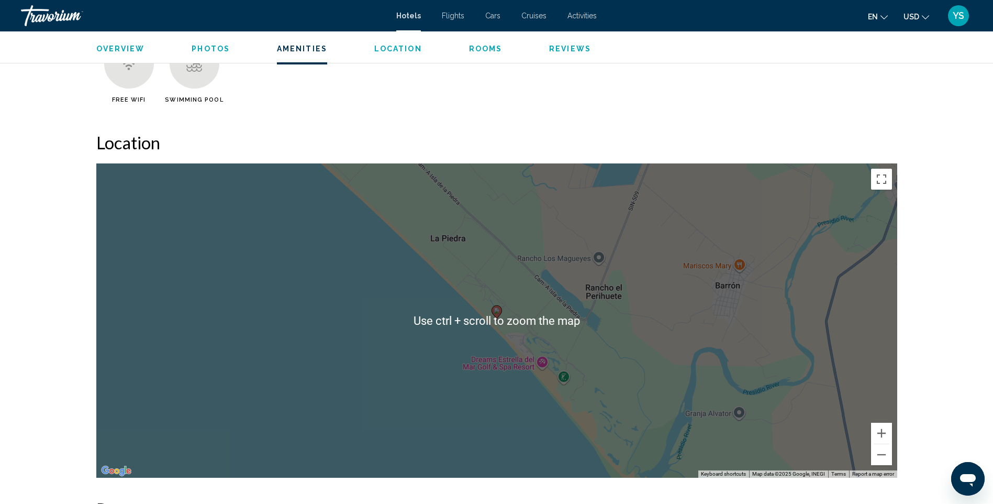
scroll to position [1384, 0]
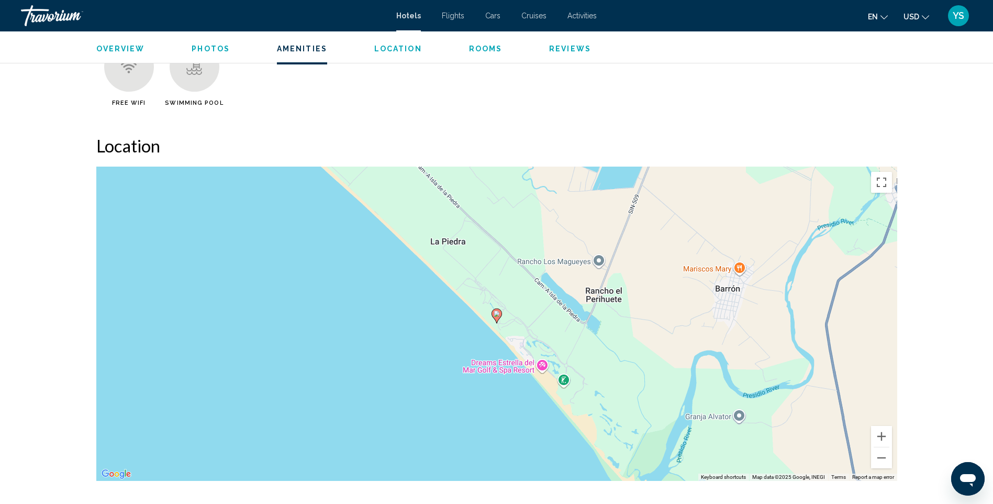
click at [558, 46] on span "Reviews" at bounding box center [570, 49] width 42 height 8
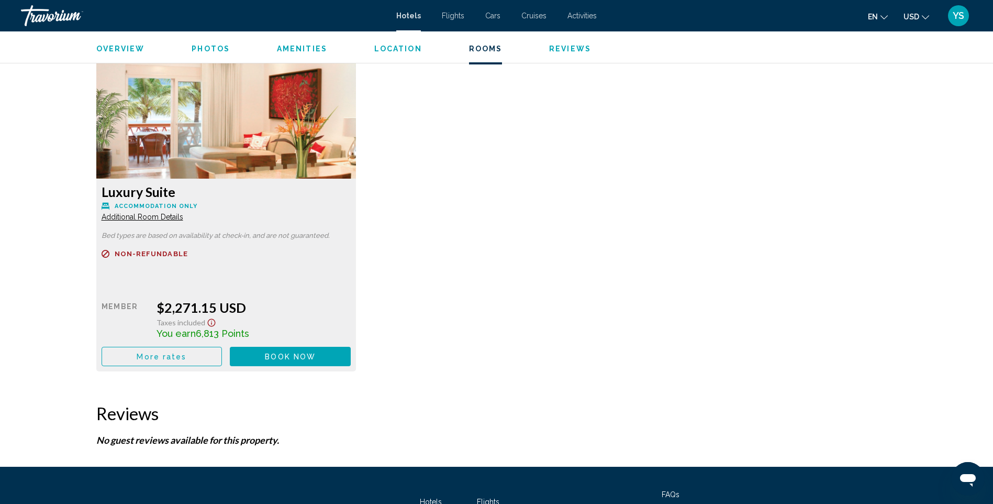
scroll to position [2746, 0]
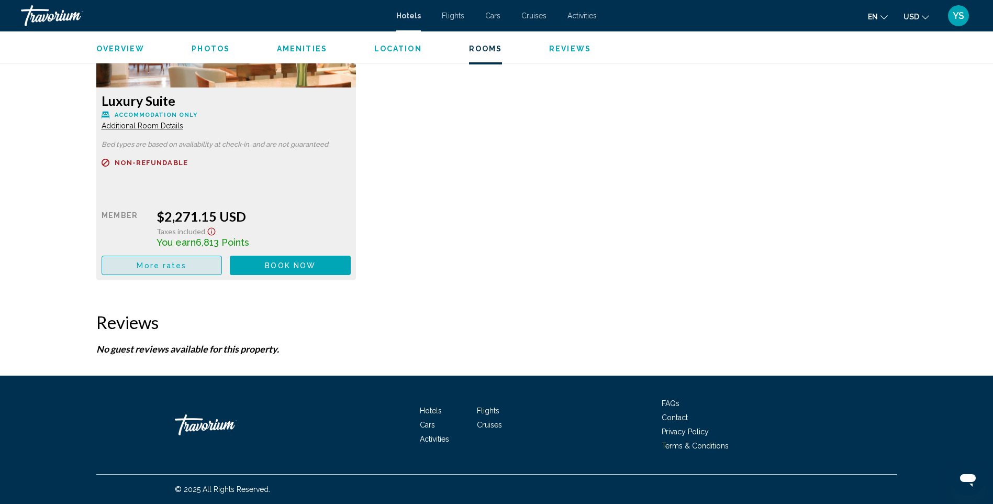
click at [156, 263] on span "More rates" at bounding box center [162, 265] width 50 height 8
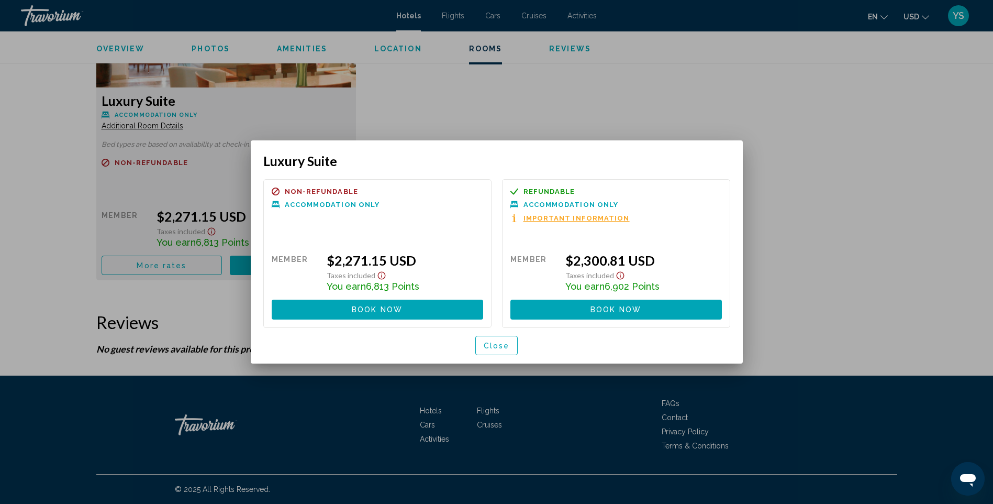
click at [453, 134] on div at bounding box center [496, 252] width 993 height 504
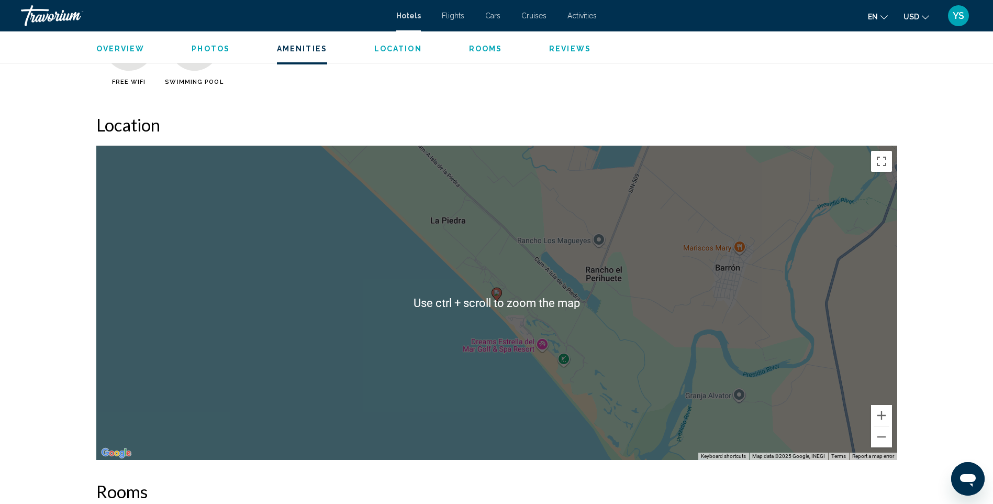
scroll to position [1332, 0]
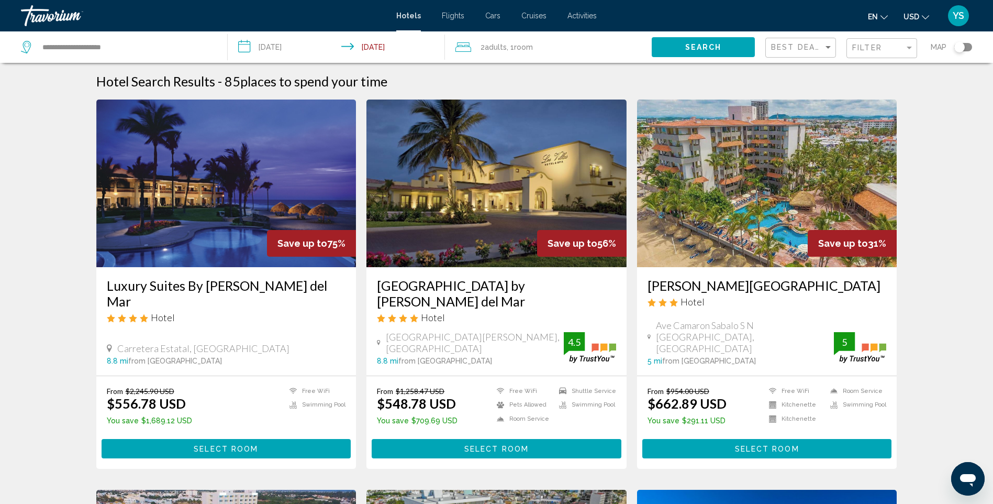
click at [476, 181] on img "Main content" at bounding box center [497, 183] width 260 height 168
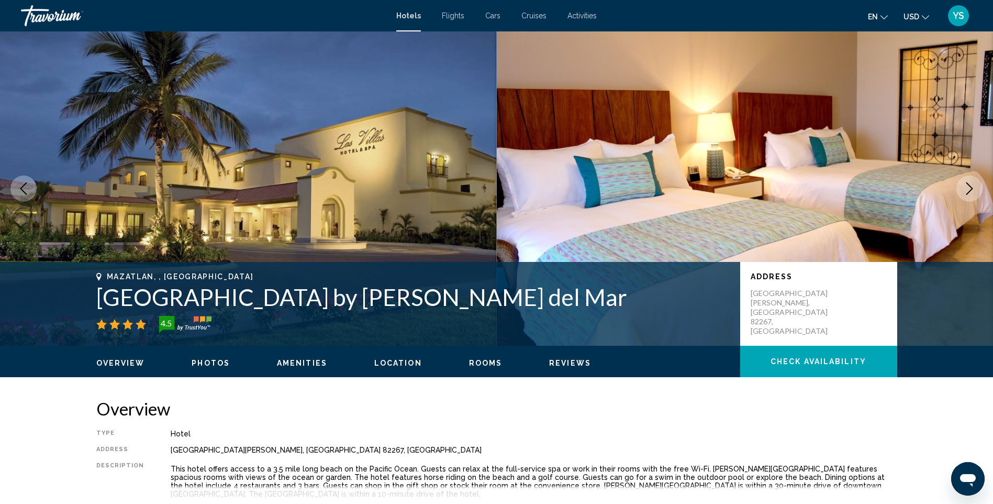
click at [963, 183] on button "Next image" at bounding box center [970, 188] width 26 height 26
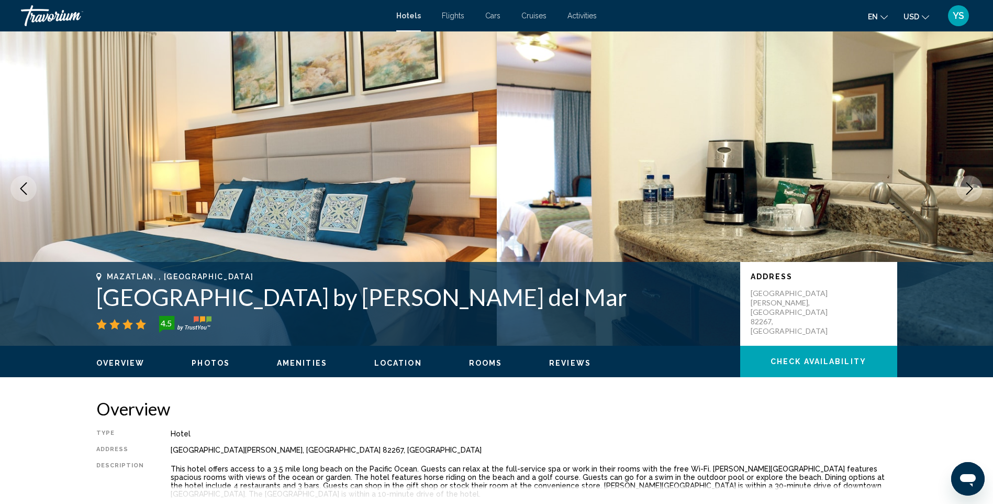
click at [962, 186] on button "Next image" at bounding box center [970, 188] width 26 height 26
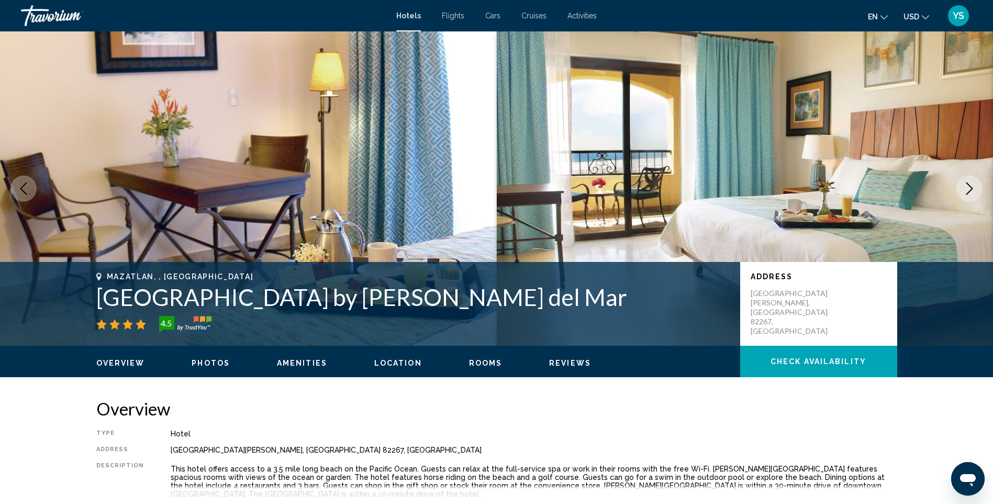
click at [965, 185] on icon "Next image" at bounding box center [970, 188] width 13 height 13
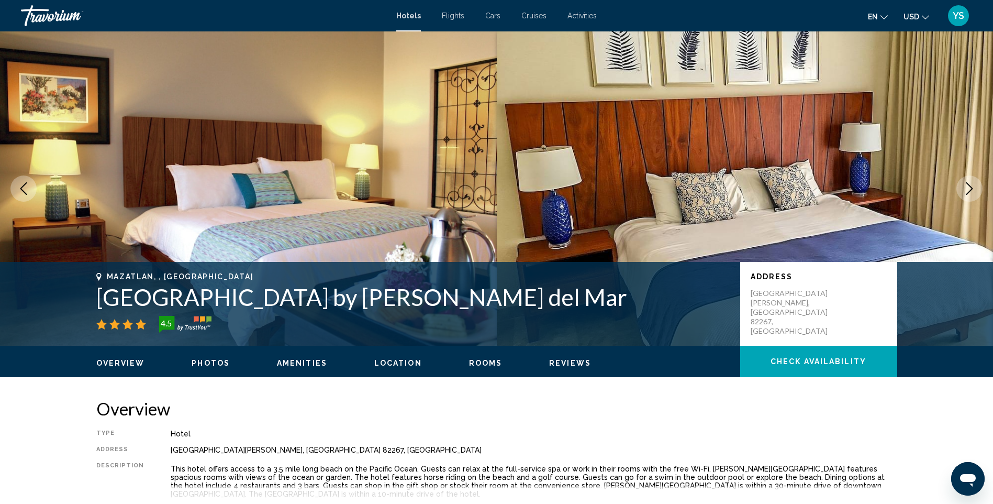
click at [968, 192] on icon "Next image" at bounding box center [970, 188] width 13 height 13
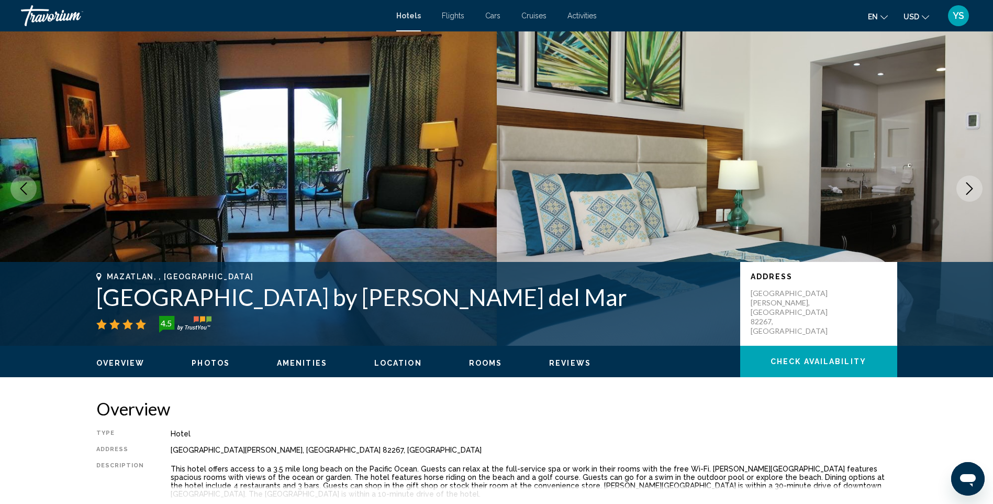
click at [956, 189] on img "Main content" at bounding box center [745, 188] width 497 height 314
click at [972, 185] on icon "Next image" at bounding box center [970, 188] width 13 height 13
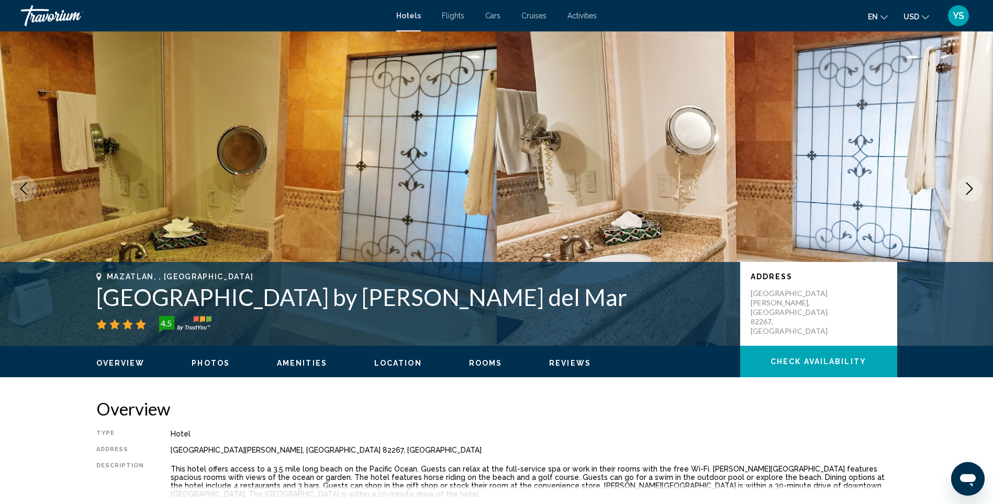
click at [974, 186] on icon "Next image" at bounding box center [970, 188] width 13 height 13
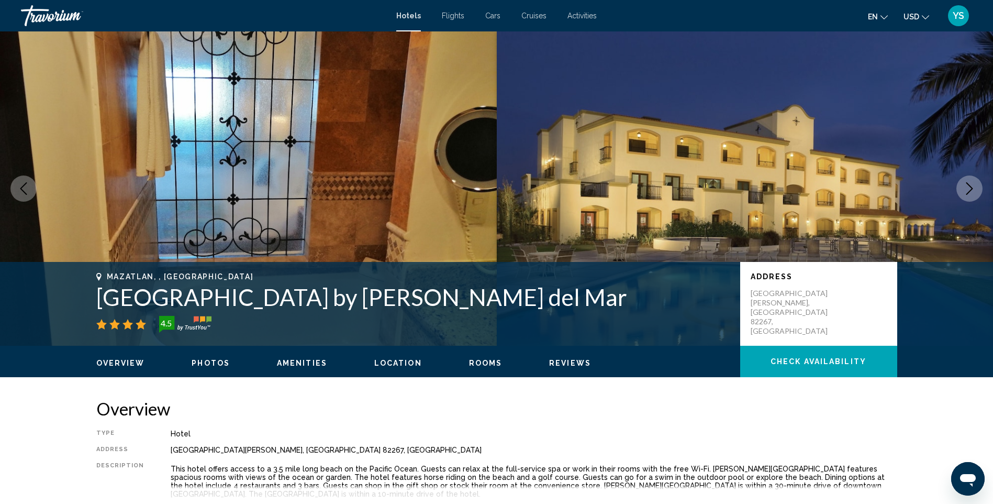
click at [958, 186] on button "Next image" at bounding box center [970, 188] width 26 height 26
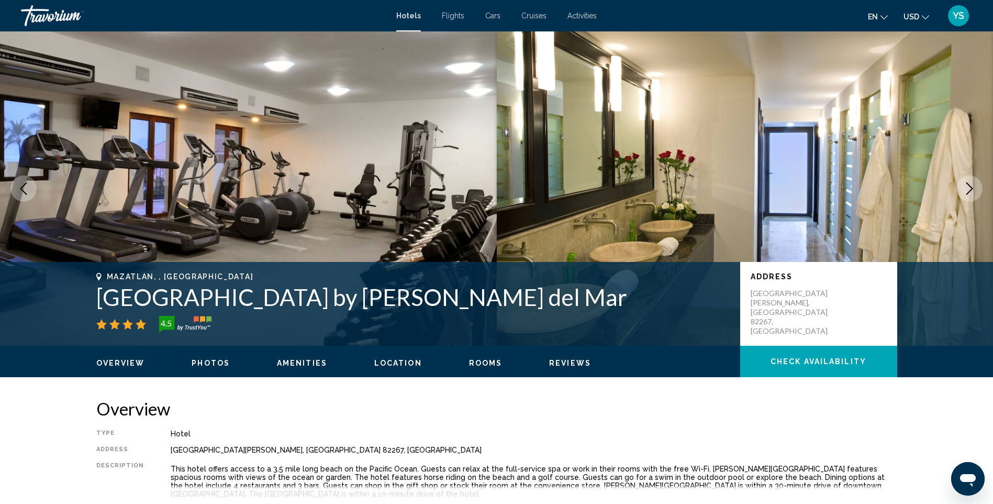
click at [959, 170] on img "Main content" at bounding box center [745, 188] width 497 height 314
click at [972, 188] on icon "Next image" at bounding box center [970, 188] width 7 height 13
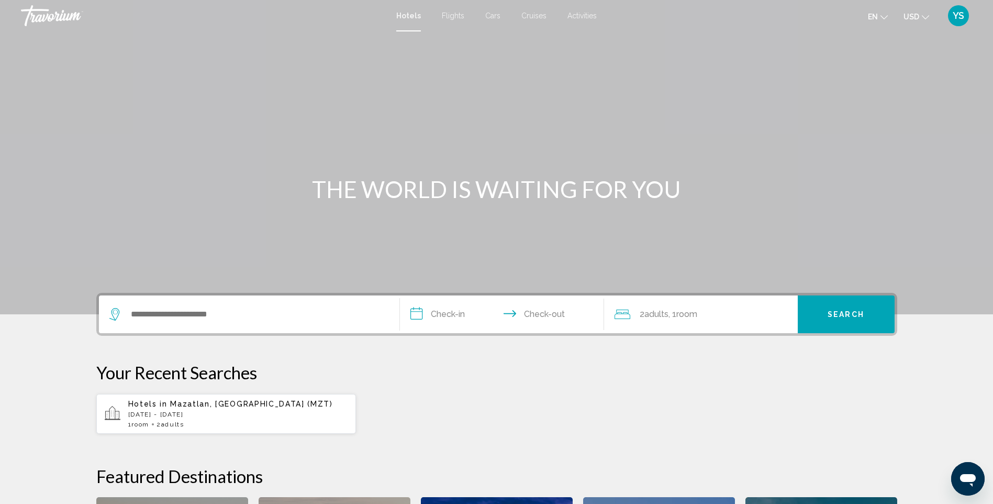
click at [202, 403] on span "Mazatlan, [GEOGRAPHIC_DATA] (MZT)" at bounding box center [251, 404] width 162 height 8
click at [190, 404] on span "Mazatlan, [GEOGRAPHIC_DATA] (MZT)" at bounding box center [251, 404] width 162 height 8
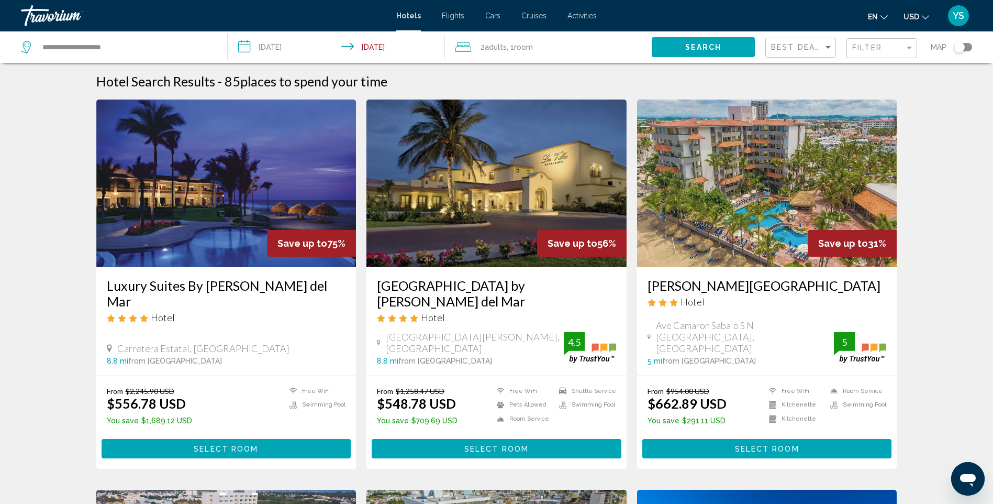
click at [165, 189] on img "Main content" at bounding box center [226, 183] width 260 height 168
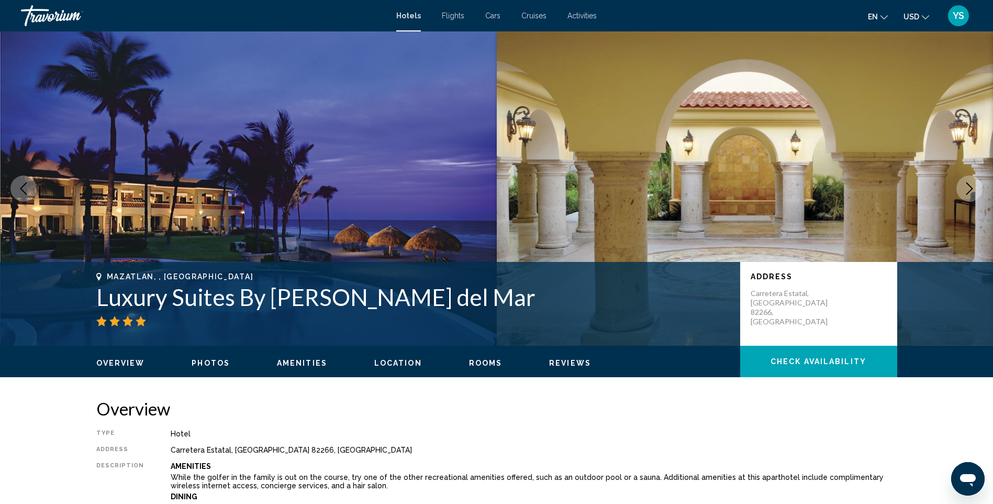
click at [971, 190] on icon "Next image" at bounding box center [970, 188] width 7 height 13
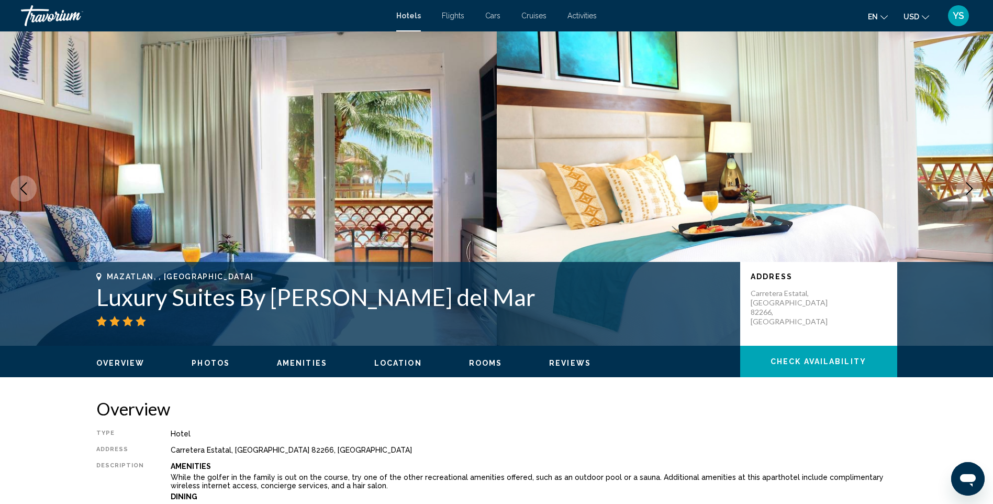
click at [478, 362] on span "Rooms" at bounding box center [486, 363] width 34 height 8
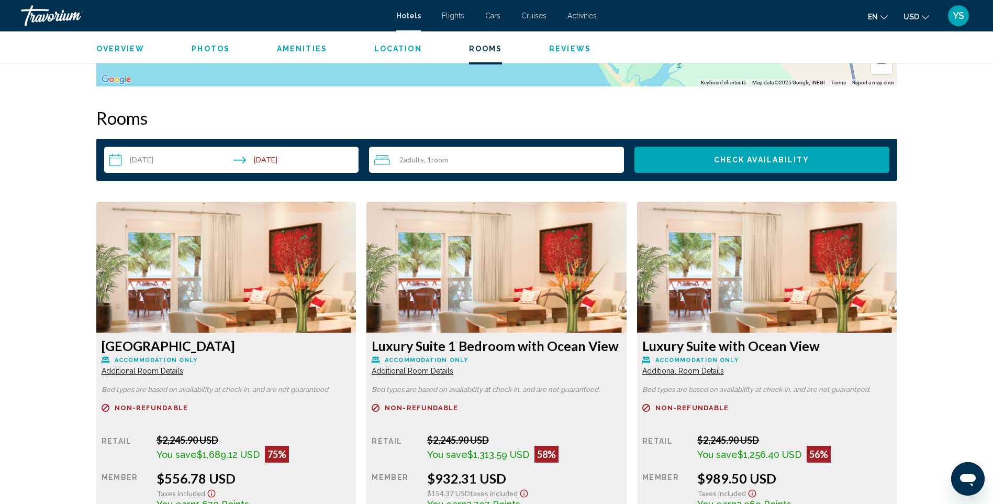
scroll to position [1325, 0]
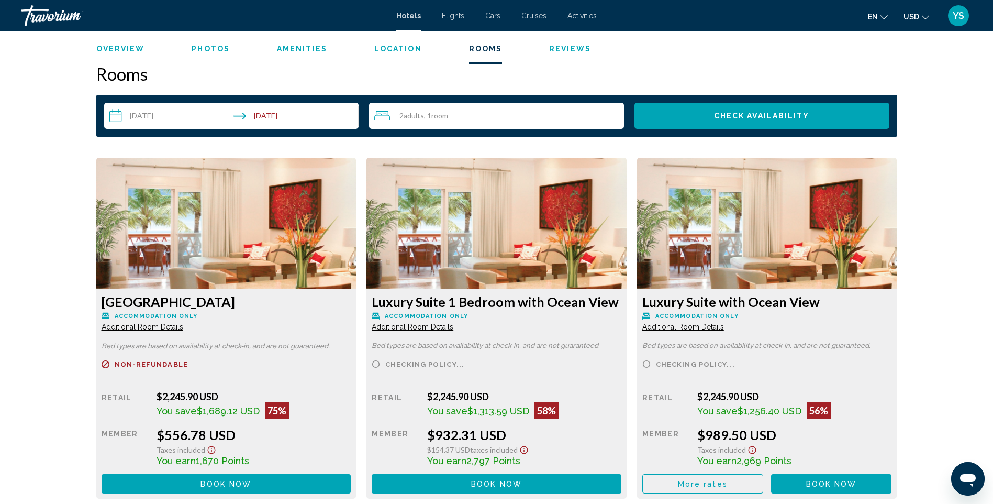
click at [183, 233] on img "Main content" at bounding box center [226, 223] width 260 height 131
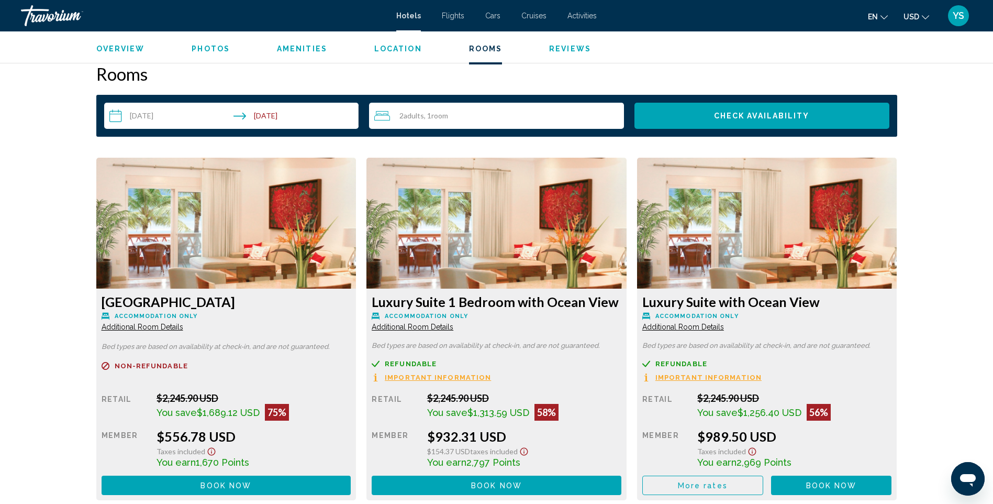
click at [242, 215] on img "Main content" at bounding box center [226, 223] width 260 height 131
click at [167, 325] on span "Additional Room Details" at bounding box center [143, 327] width 82 height 8
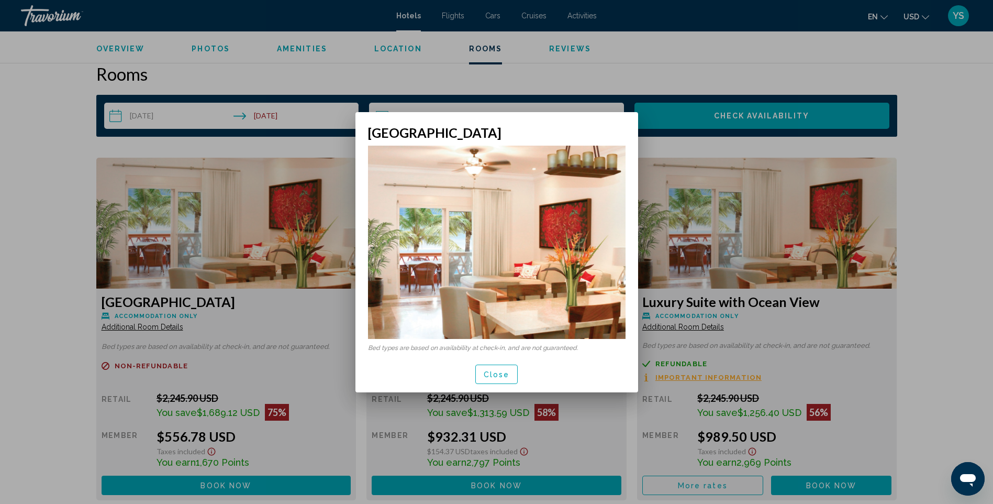
scroll to position [0, 0]
click at [496, 371] on span "Close" at bounding box center [497, 374] width 26 height 8
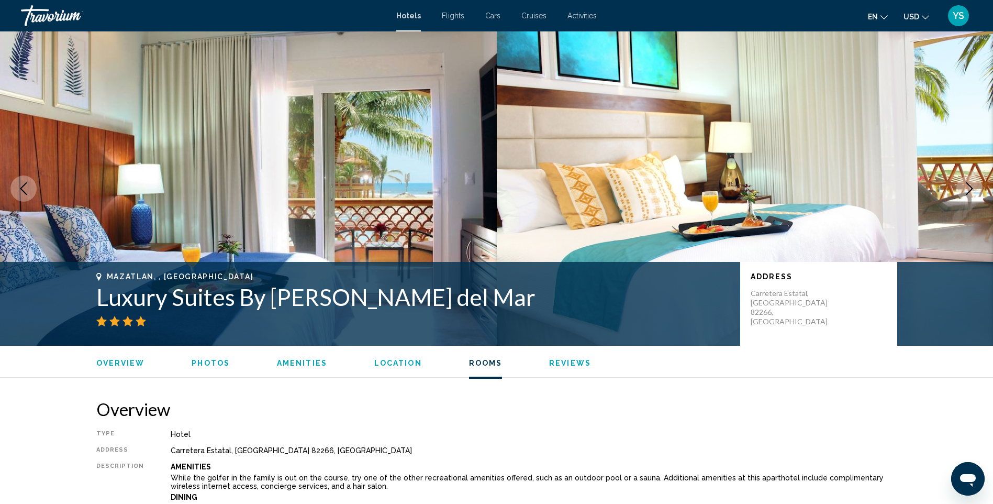
scroll to position [1325, 0]
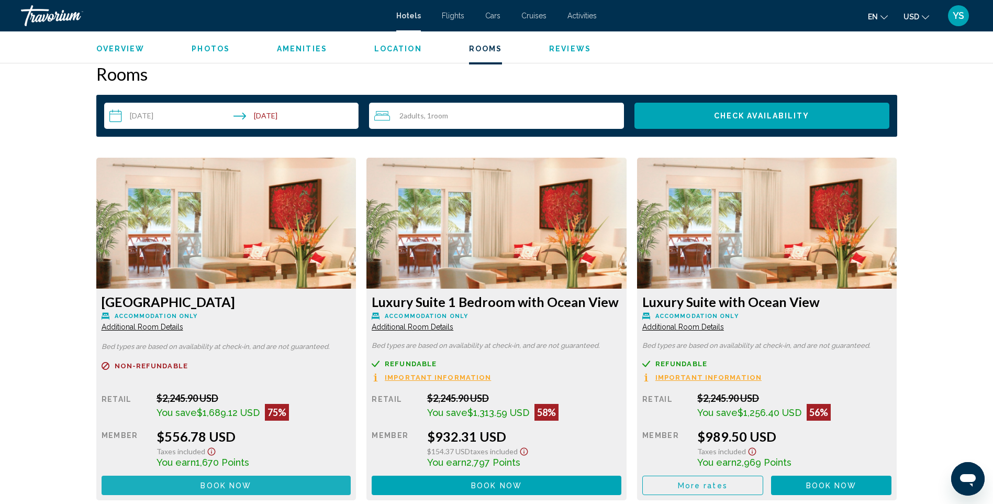
click at [215, 483] on span "Book now" at bounding box center [226, 485] width 51 height 8
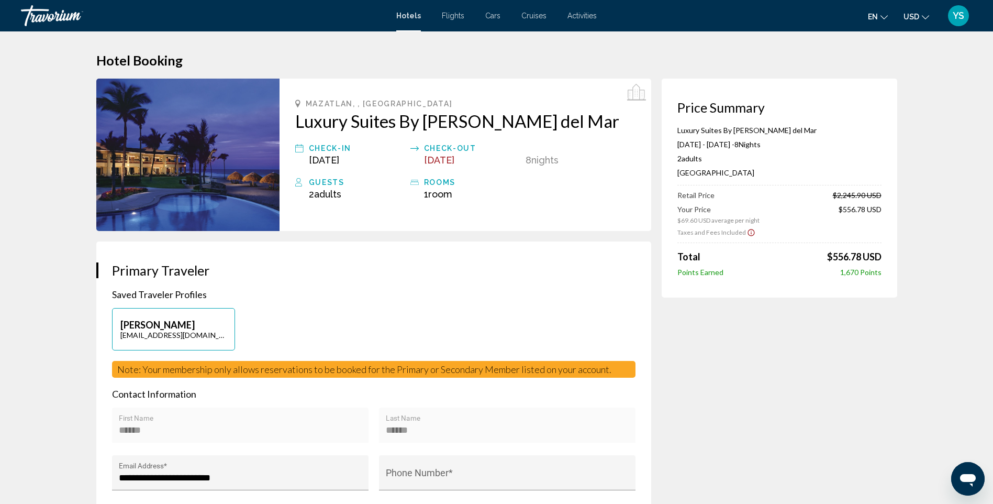
click at [221, 159] on img "Main content" at bounding box center [187, 155] width 183 height 152
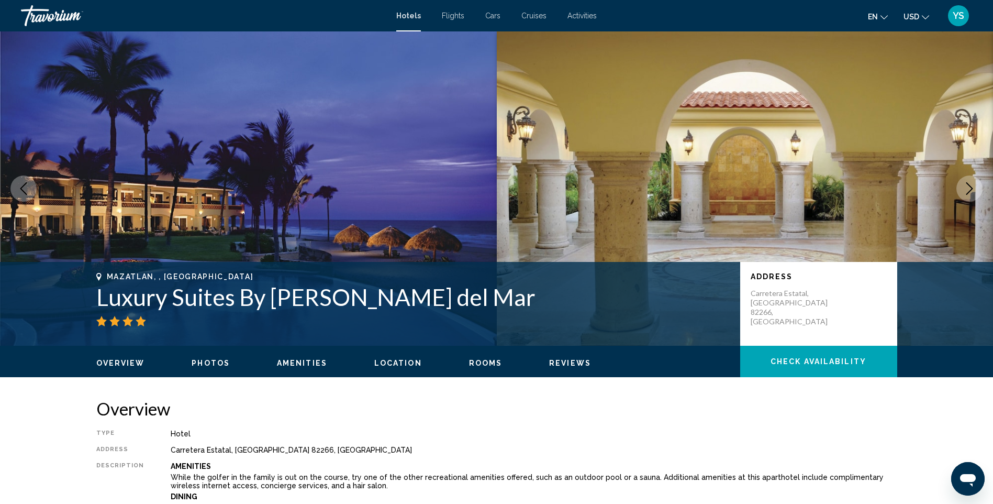
click at [968, 189] on icon "Next image" at bounding box center [970, 188] width 13 height 13
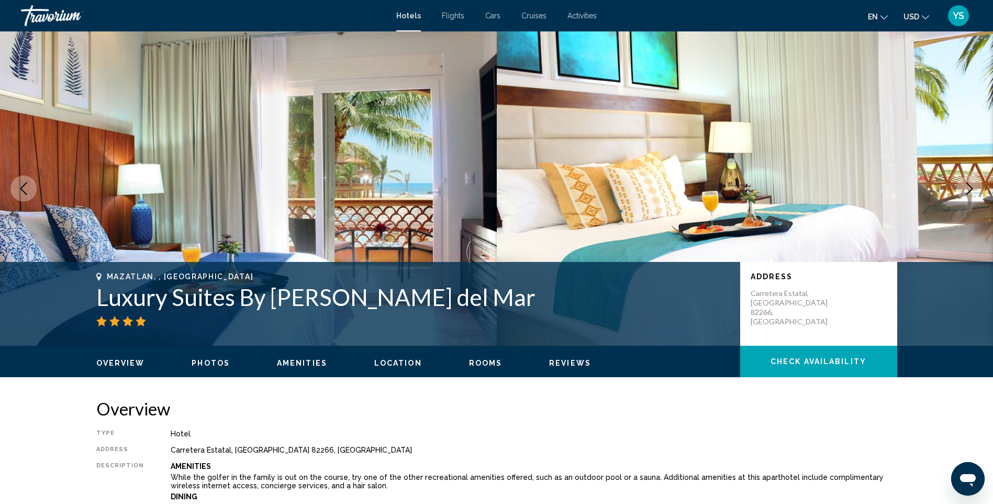
click at [968, 189] on icon "Next image" at bounding box center [970, 188] width 13 height 13
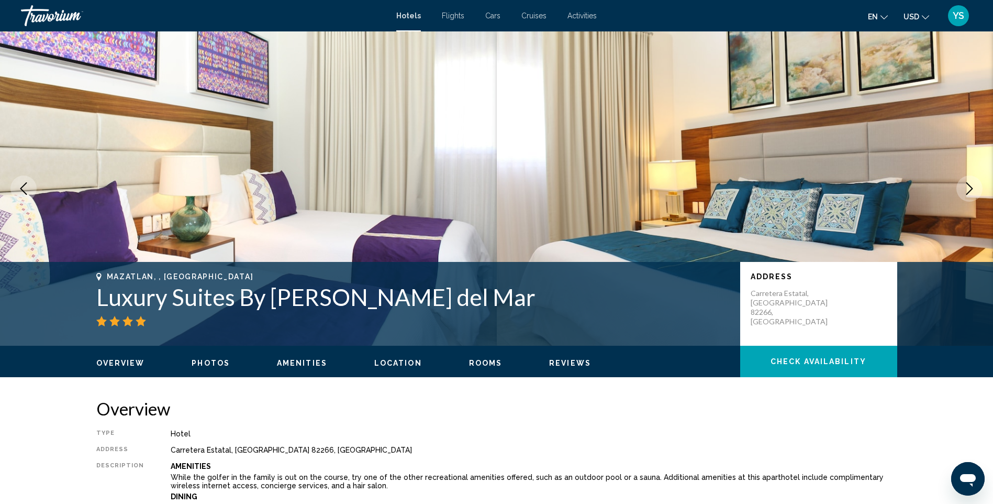
click at [970, 185] on icon "Next image" at bounding box center [970, 188] width 13 height 13
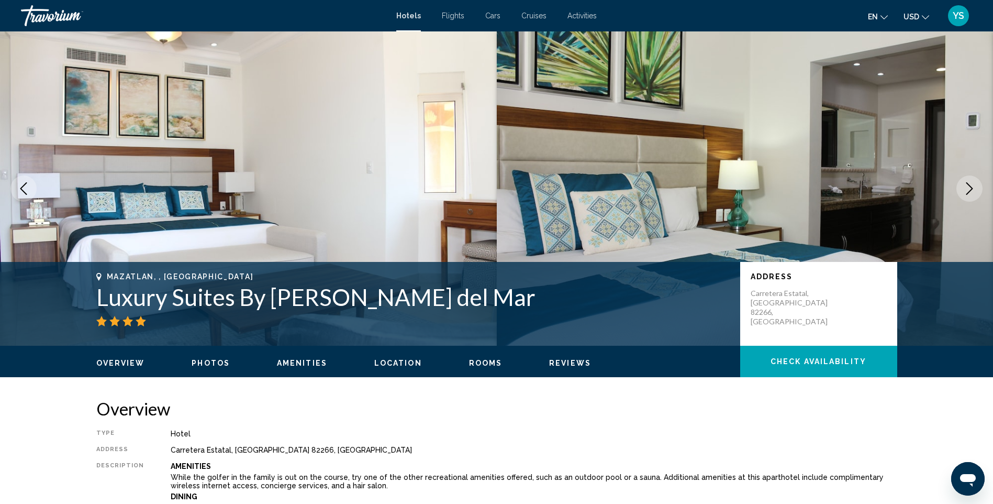
click at [967, 188] on icon "Next image" at bounding box center [970, 188] width 13 height 13
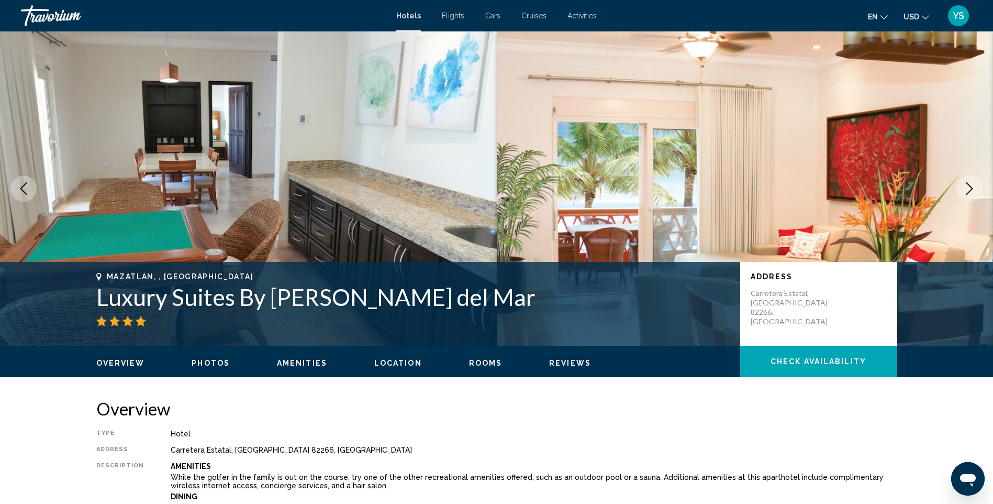
click at [971, 190] on icon "Next image" at bounding box center [970, 188] width 7 height 13
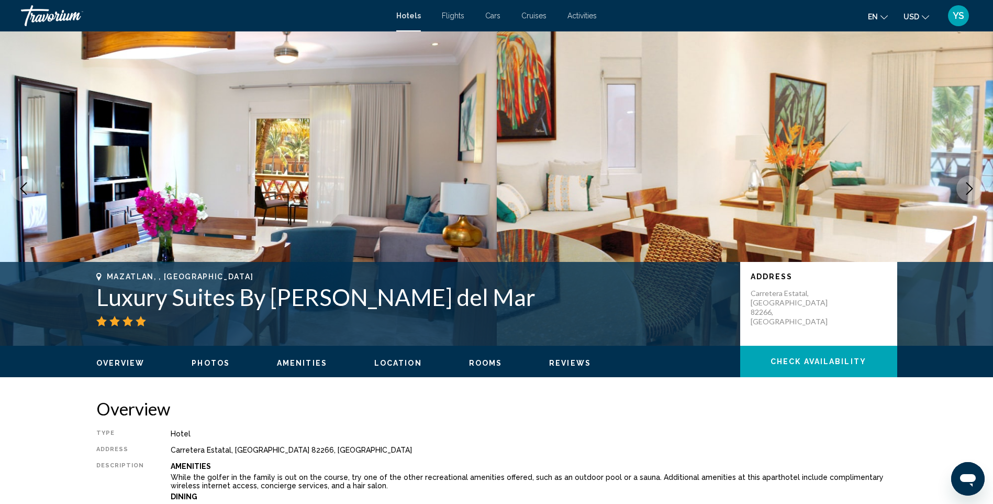
click at [971, 190] on icon "Next image" at bounding box center [970, 188] width 7 height 13
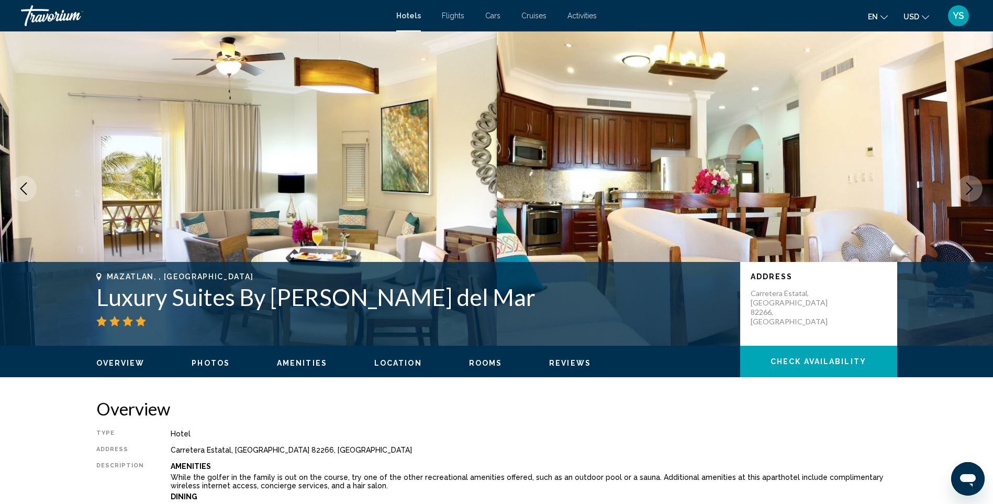
click at [969, 185] on icon "Next image" at bounding box center [970, 188] width 13 height 13
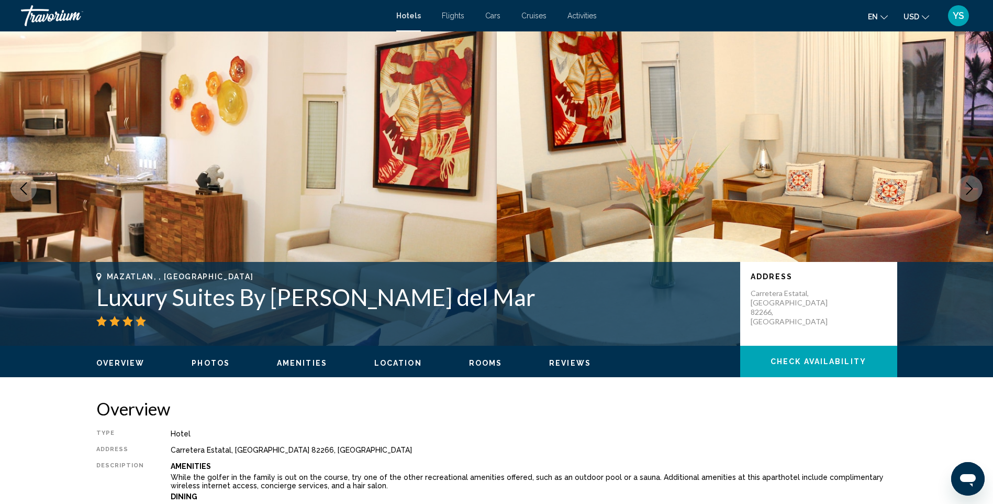
click at [967, 187] on icon "Next image" at bounding box center [970, 188] width 13 height 13
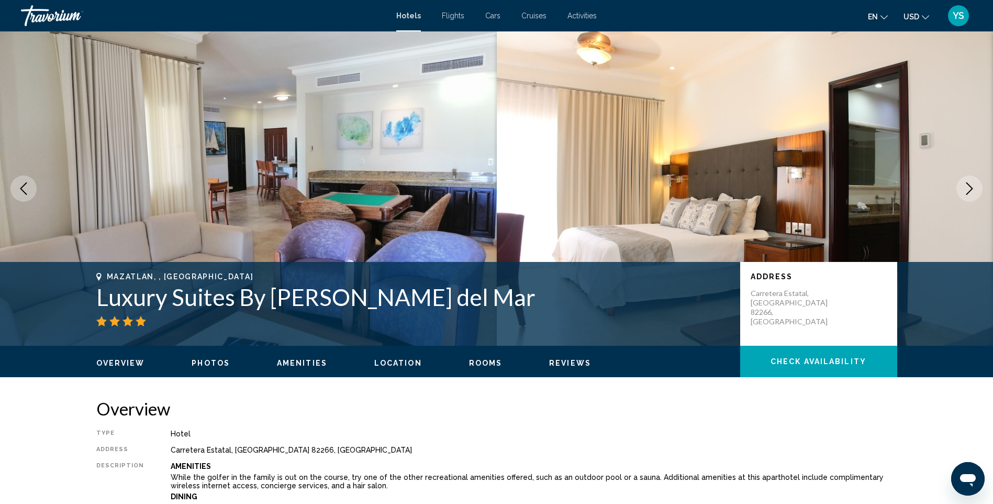
click at [973, 187] on icon "Next image" at bounding box center [970, 188] width 13 height 13
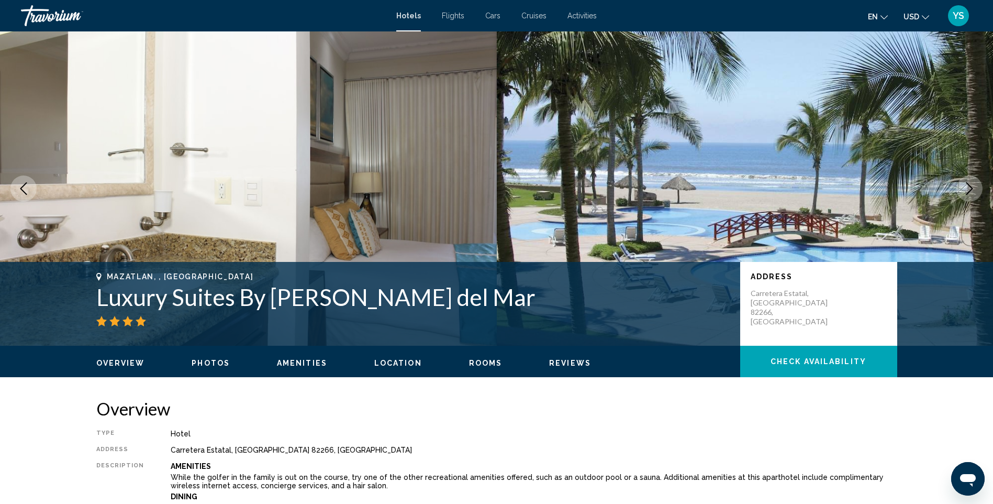
click at [970, 187] on icon "Next image" at bounding box center [970, 188] width 13 height 13
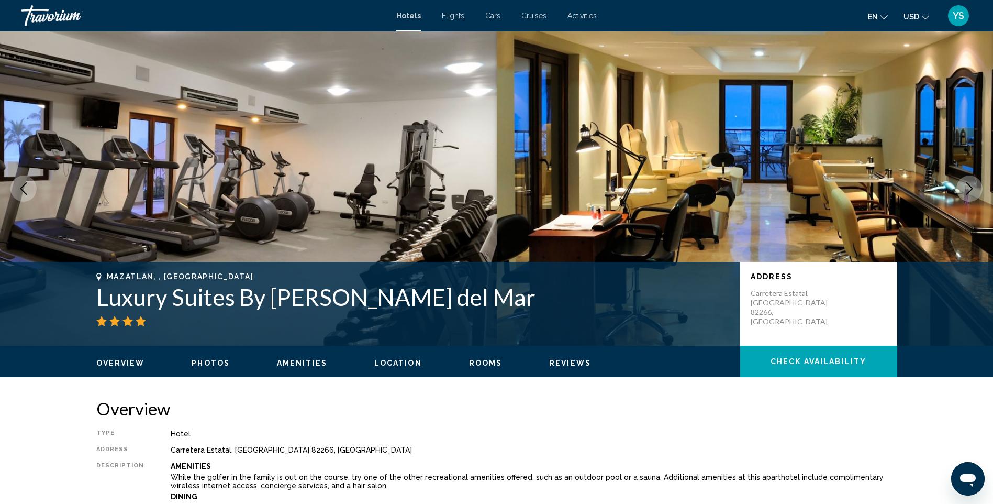
click at [970, 187] on icon "Next image" at bounding box center [970, 188] width 13 height 13
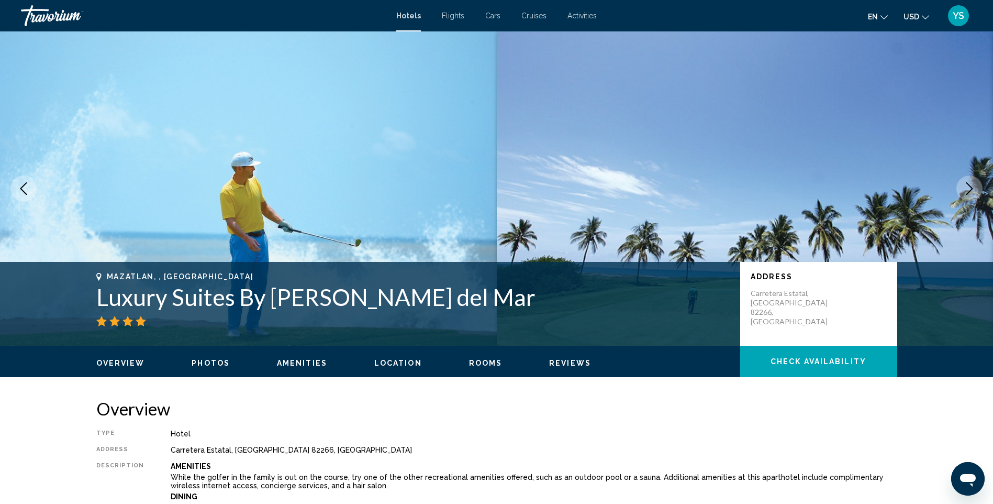
click at [971, 189] on icon "Next image" at bounding box center [970, 188] width 13 height 13
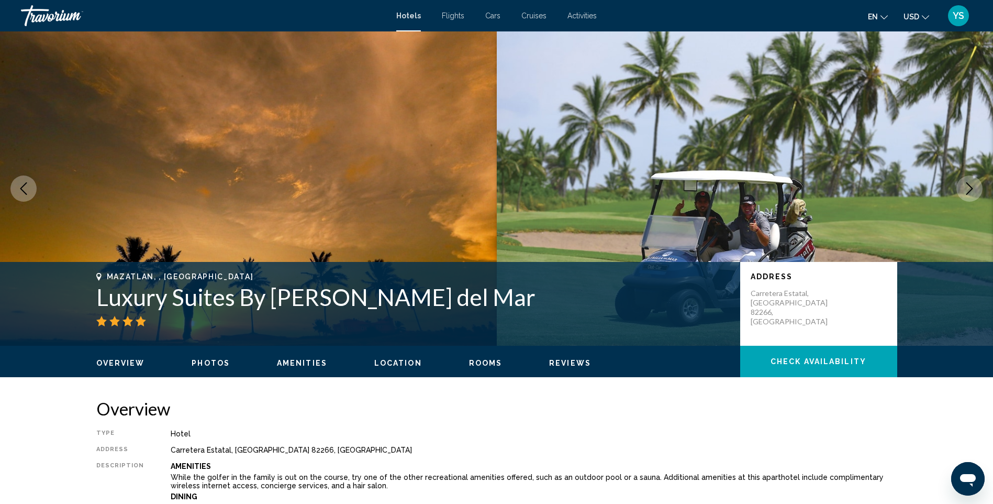
click at [970, 188] on icon "Next image" at bounding box center [970, 188] width 13 height 13
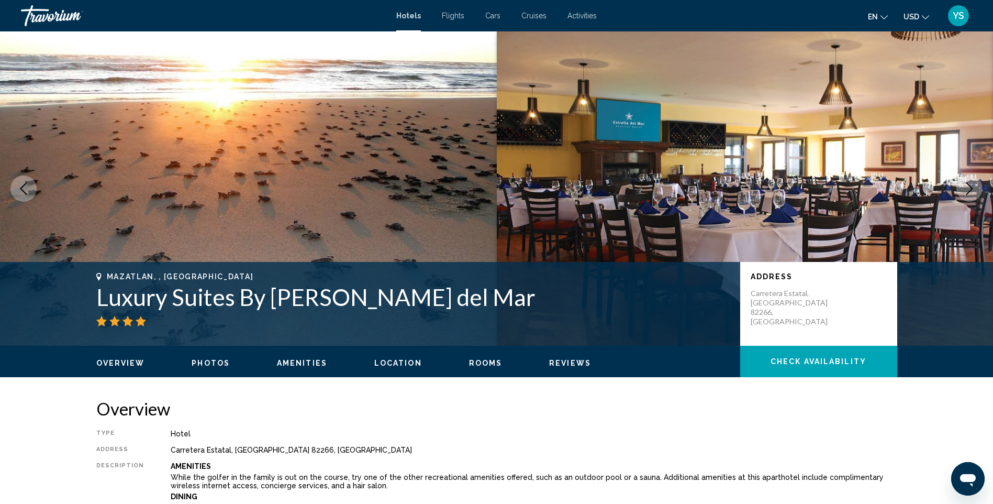
click at [969, 188] on icon "Next image" at bounding box center [970, 188] width 13 height 13
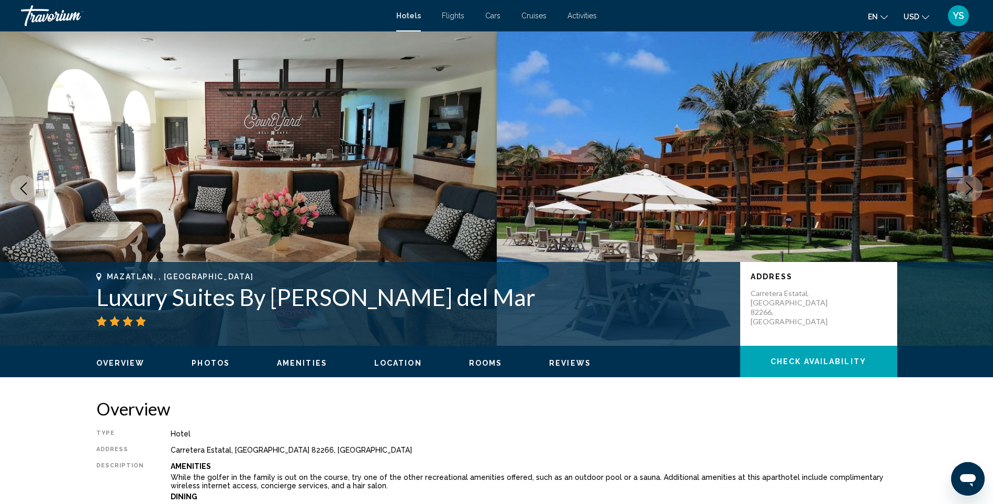
click at [971, 186] on icon "Next image" at bounding box center [970, 188] width 13 height 13
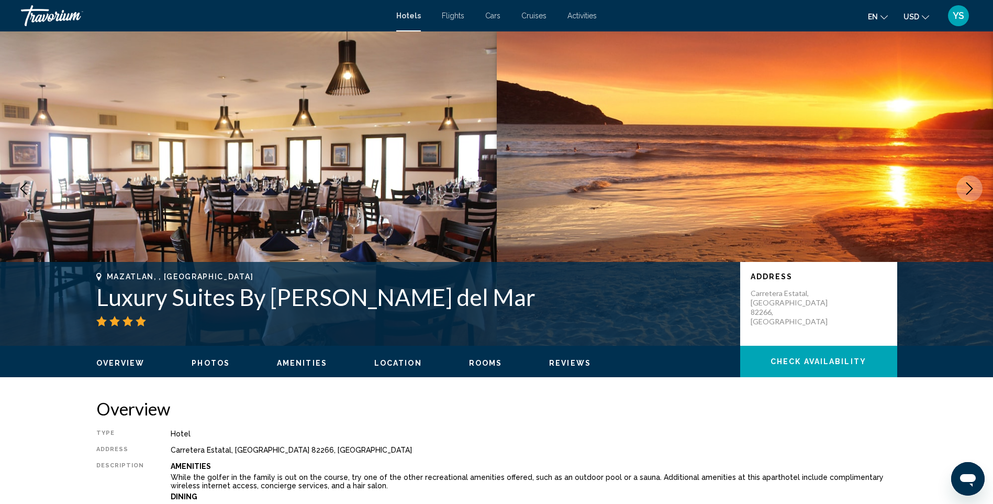
click at [966, 181] on button "Next image" at bounding box center [970, 188] width 26 height 26
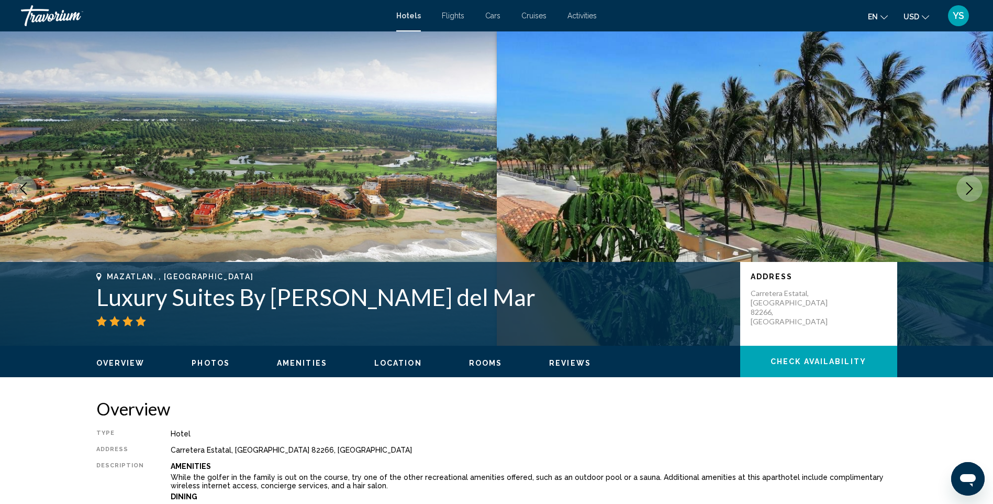
click at [966, 182] on button "Next image" at bounding box center [970, 188] width 26 height 26
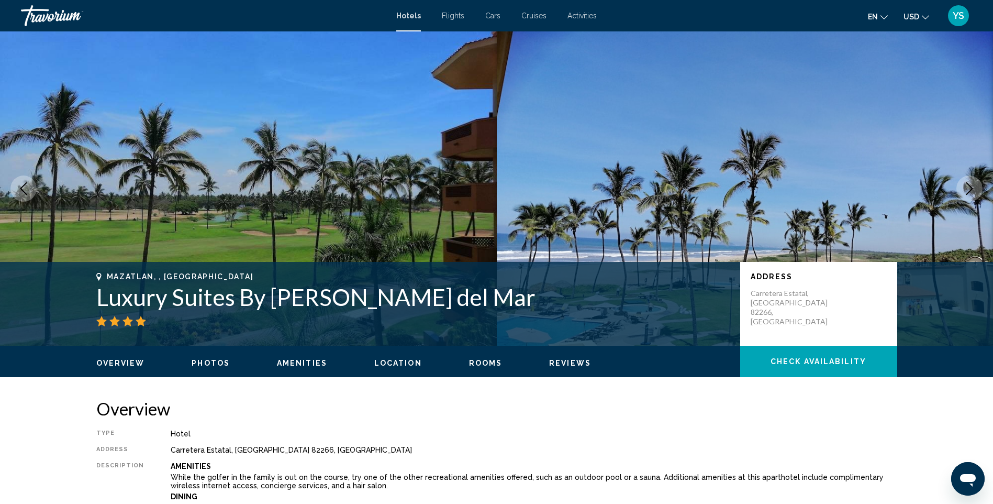
click at [972, 186] on icon "Next image" at bounding box center [970, 188] width 13 height 13
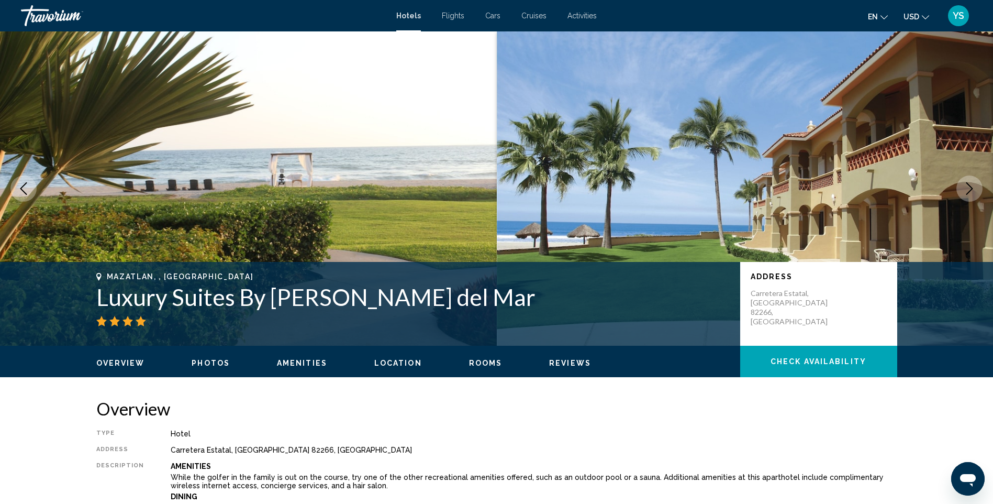
click at [968, 185] on icon "Next image" at bounding box center [970, 188] width 13 height 13
